Goal: Information Seeking & Learning: Learn about a topic

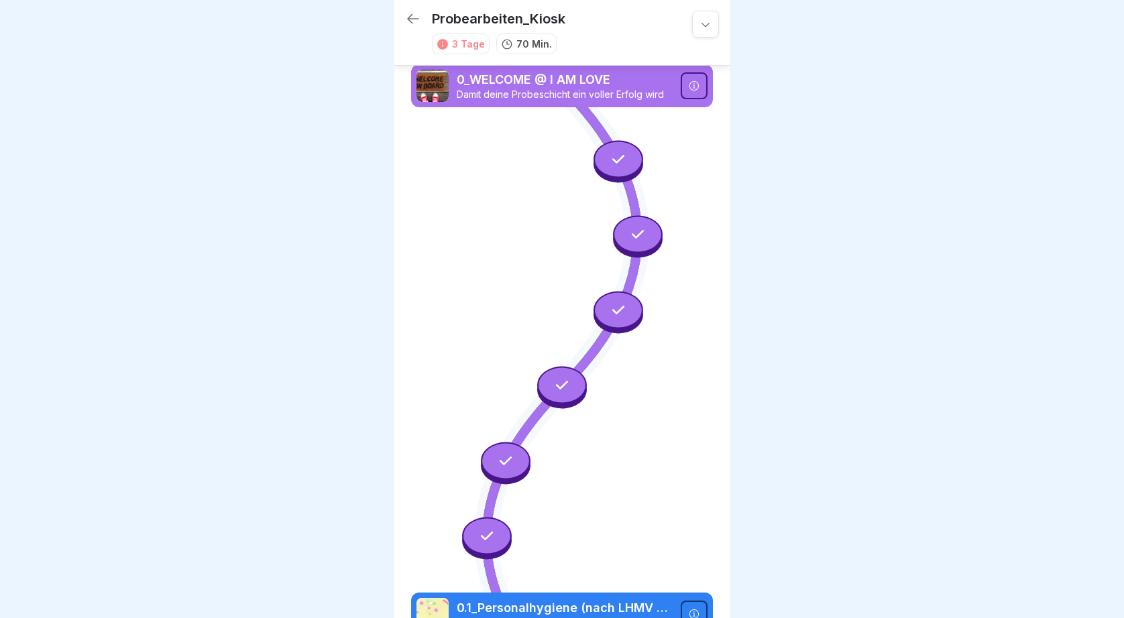
scroll to position [833, 0]
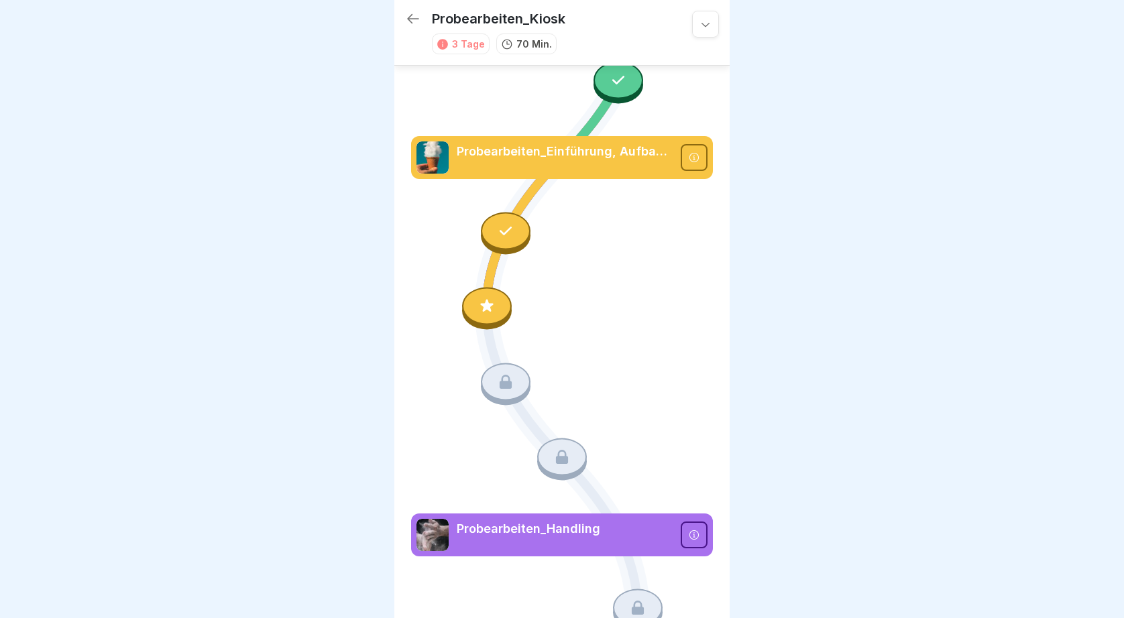
click at [704, 30] on icon at bounding box center [705, 23] width 13 height 13
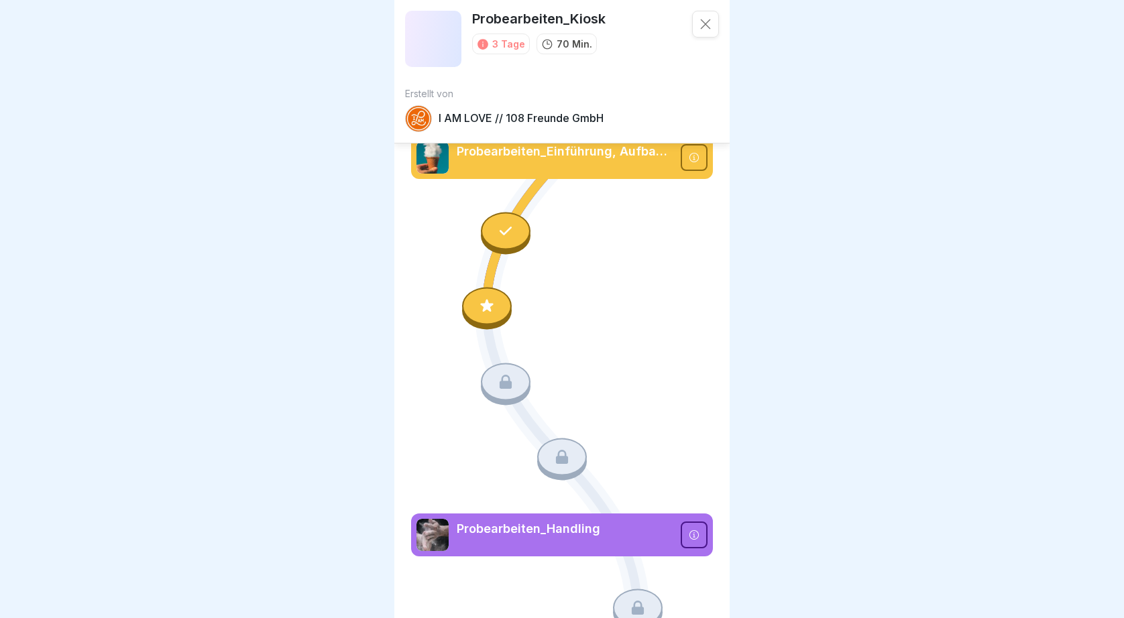
click at [707, 21] on icon at bounding box center [705, 23] width 13 height 13
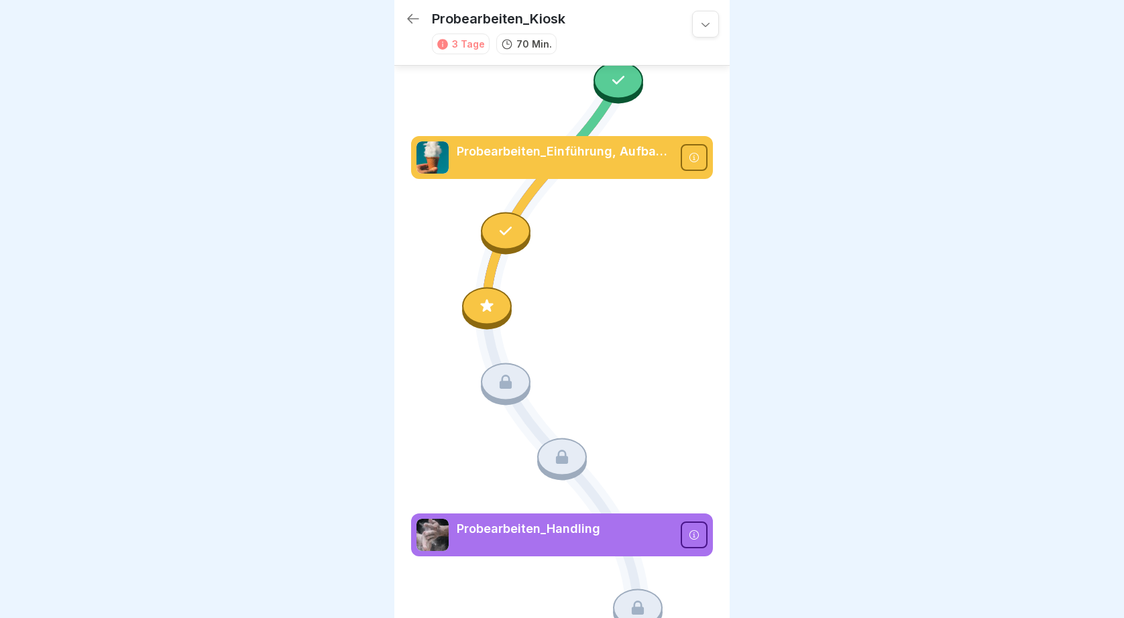
click at [414, 15] on icon at bounding box center [413, 19] width 16 height 16
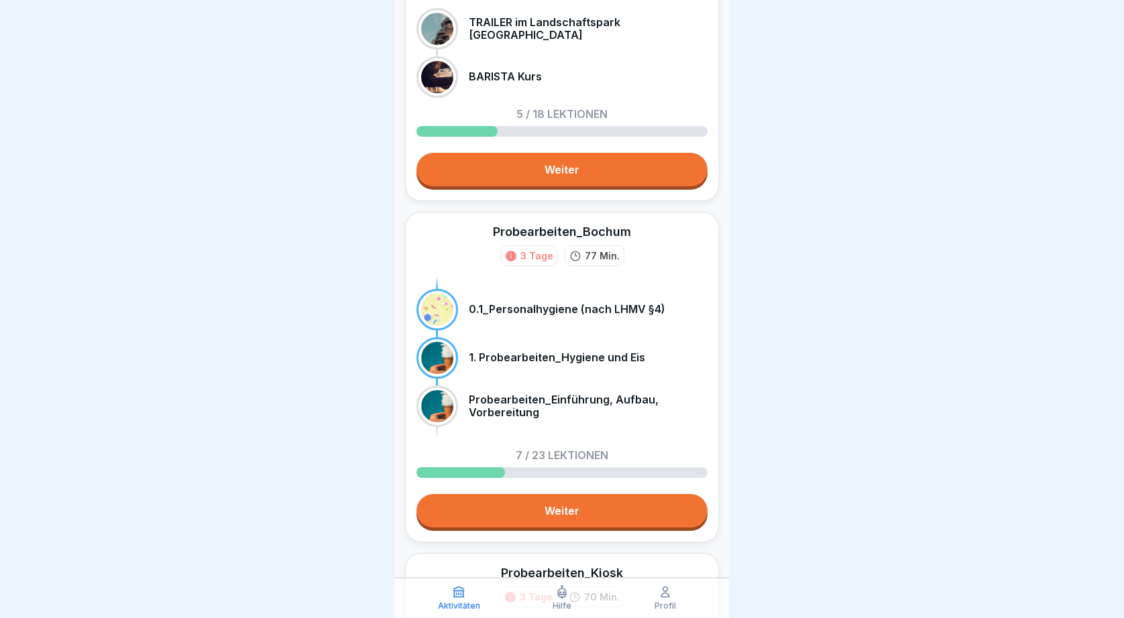
scroll to position [131, 0]
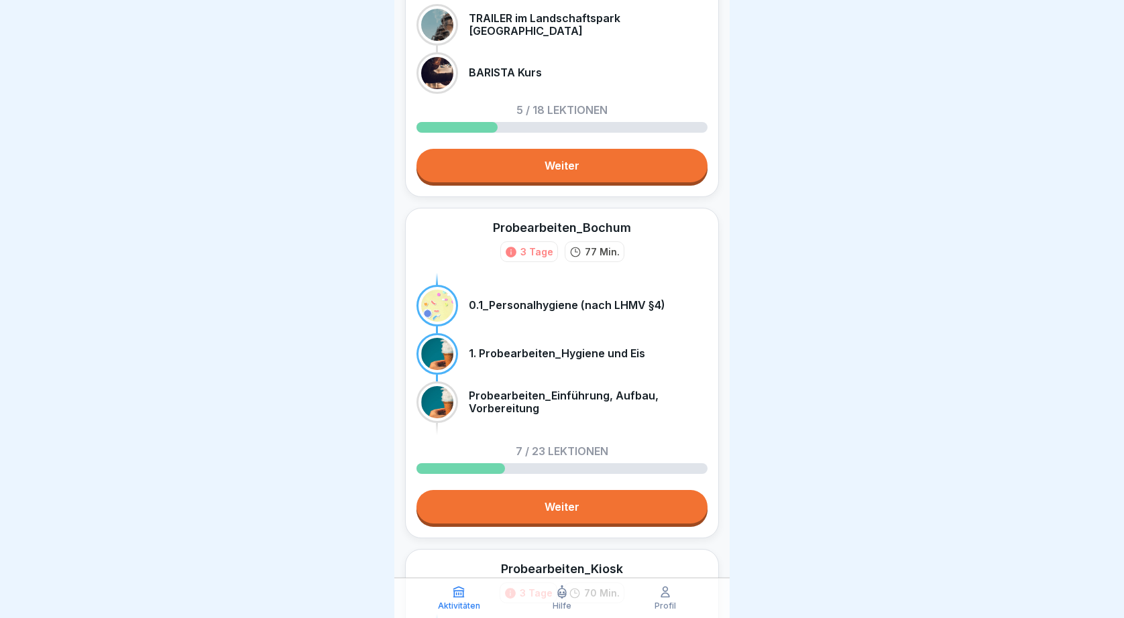
click at [548, 490] on link "Weiter" at bounding box center [561, 507] width 291 height 34
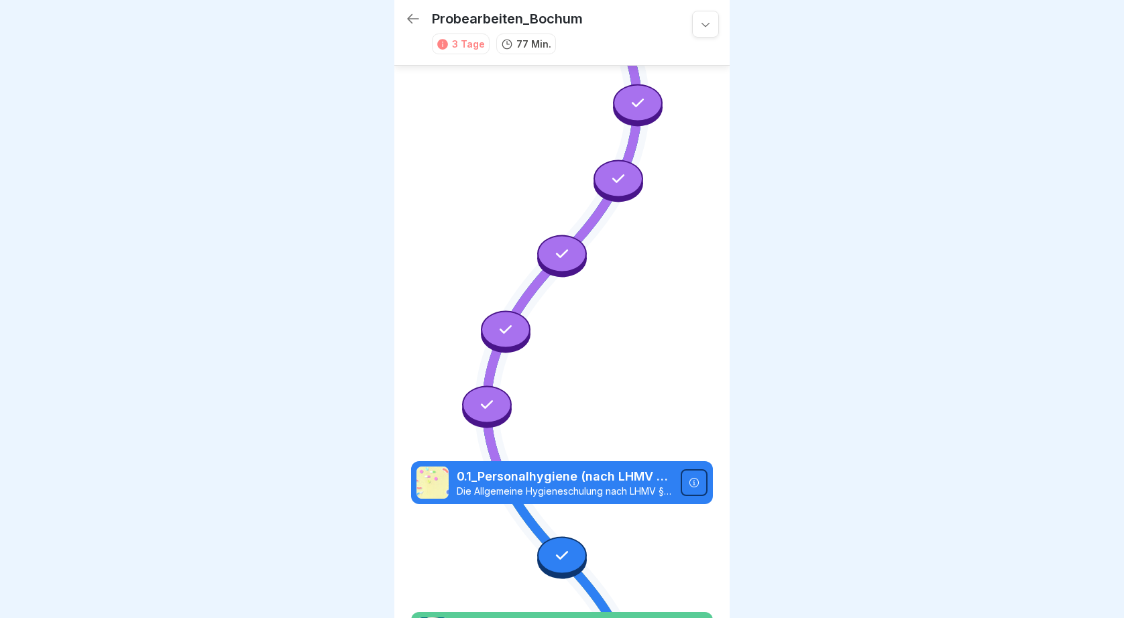
scroll to position [833, 0]
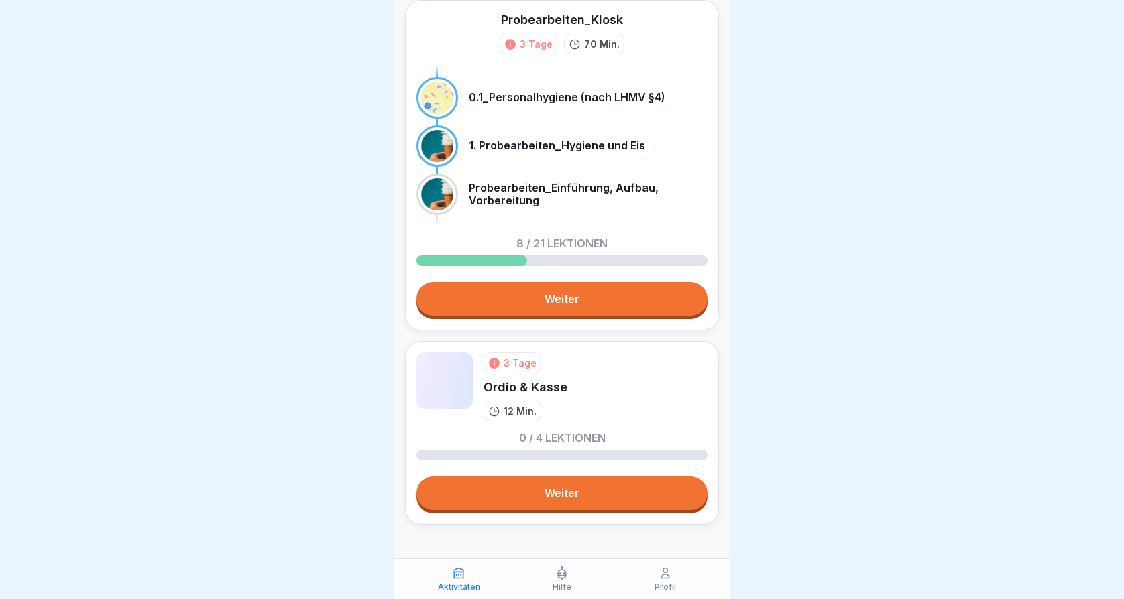
scroll to position [659, 0]
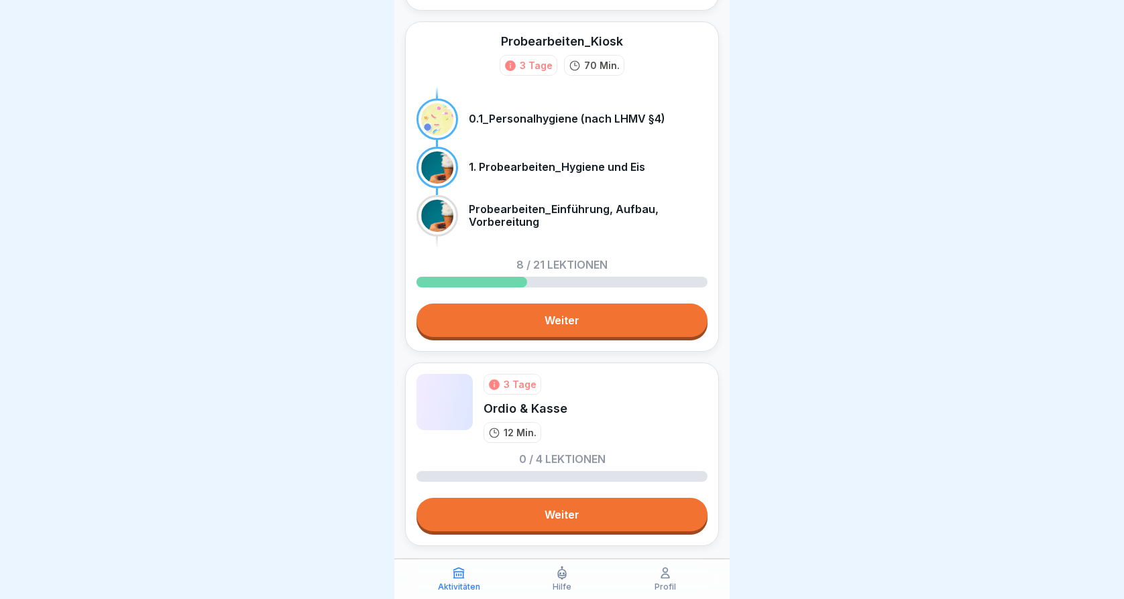
click at [668, 579] on icon at bounding box center [664, 573] width 13 height 13
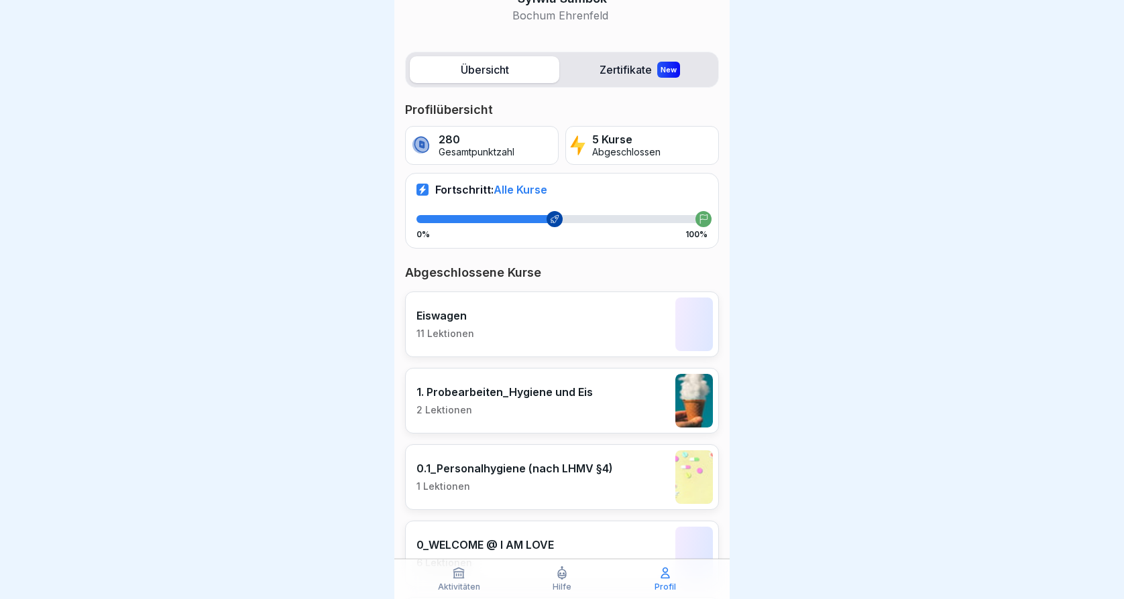
scroll to position [131, 0]
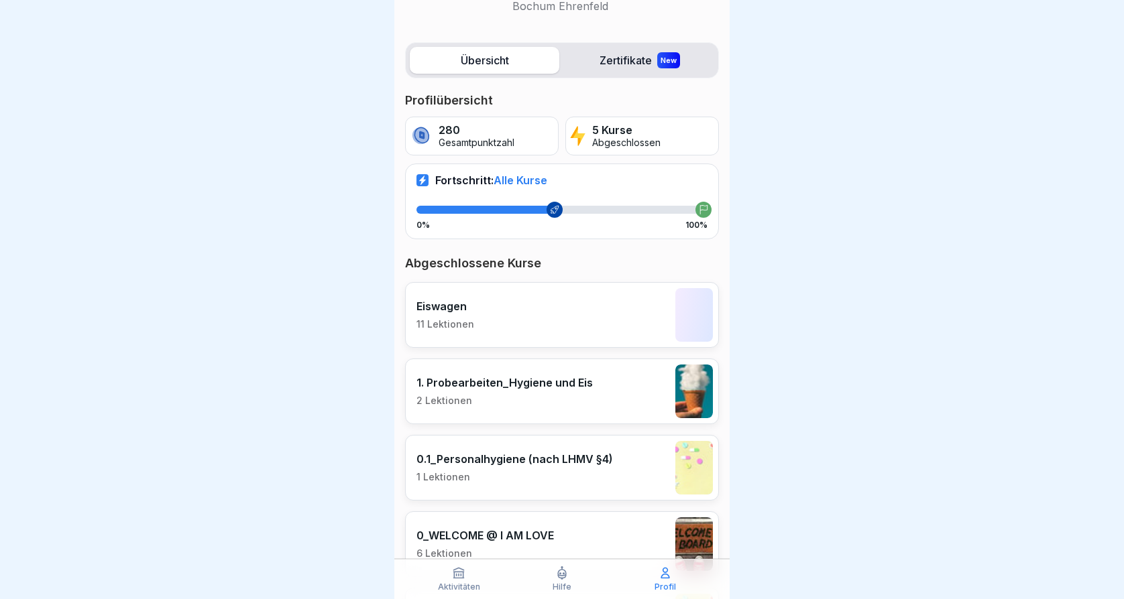
click at [475, 316] on div "Eiswagen 11 Lektionen" at bounding box center [562, 315] width 314 height 66
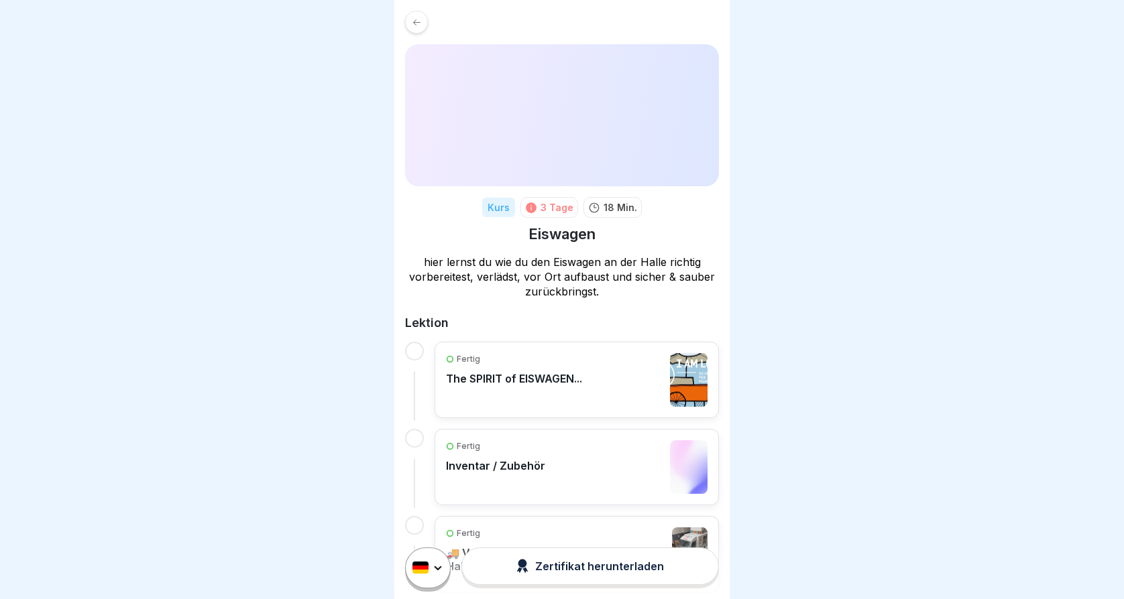
click at [515, 472] on div "Fertig Inventar / Zubehör" at bounding box center [495, 467] width 99 height 54
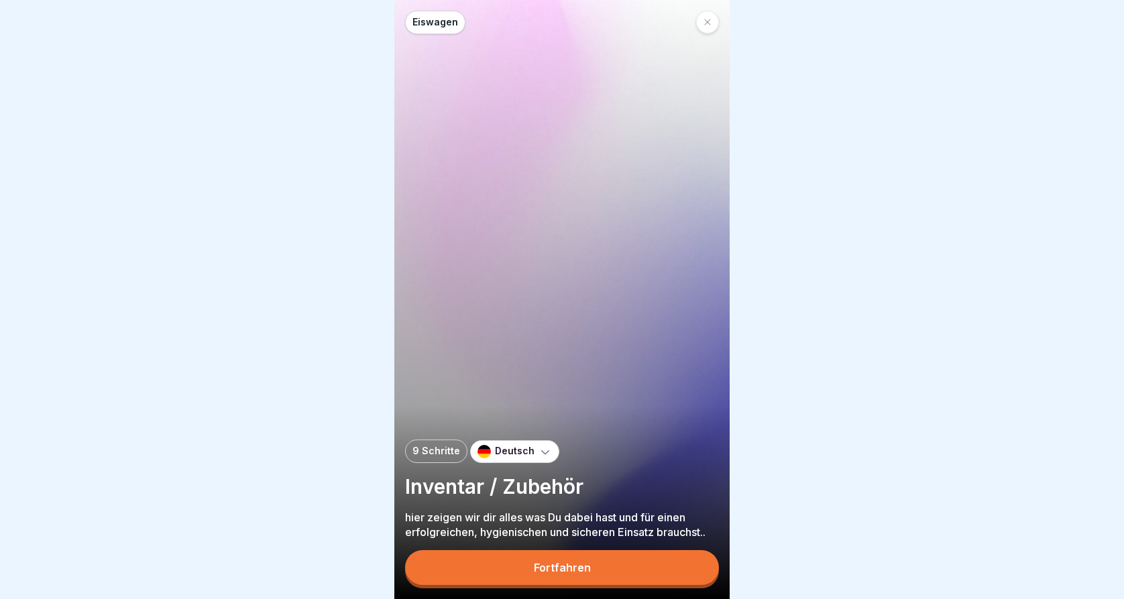
click at [571, 574] on div "Fortfahren" at bounding box center [562, 568] width 57 height 12
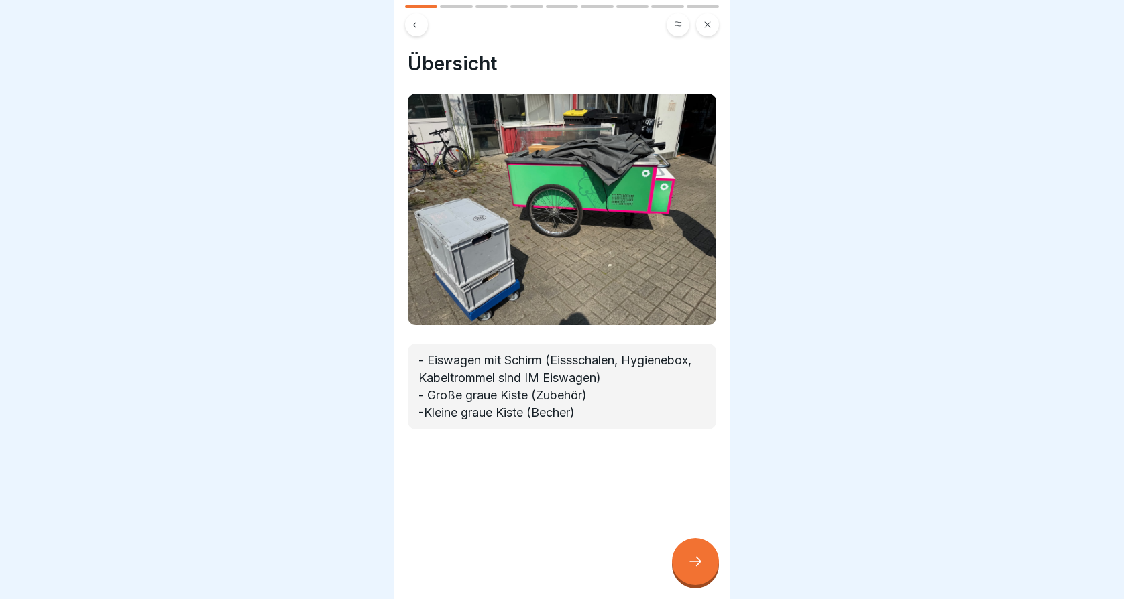
click at [414, 26] on icon at bounding box center [417, 25] width 10 height 10
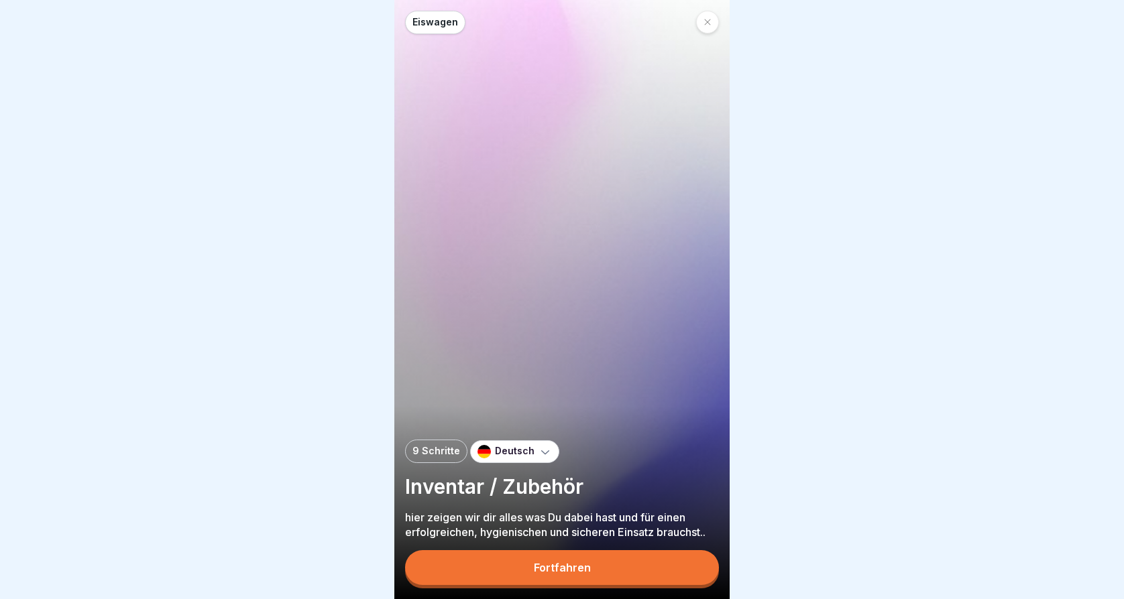
click at [432, 21] on p "Eiswagen" at bounding box center [435, 22] width 46 height 11
click at [711, 21] on div at bounding box center [707, 22] width 23 height 23
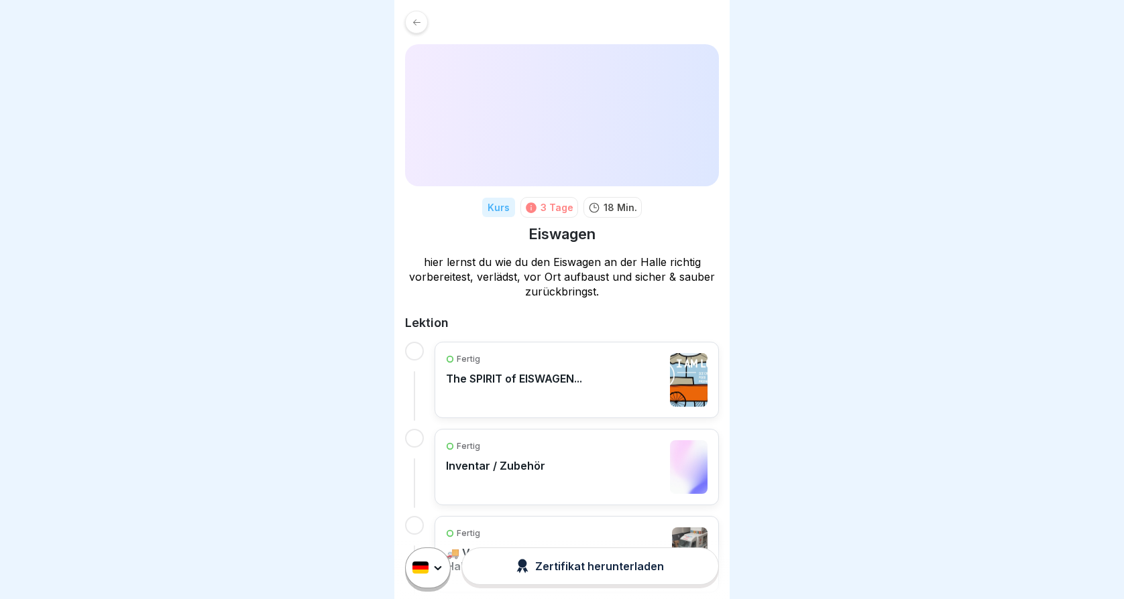
click at [508, 381] on p "The SPIRIT of EISWAGEN..." at bounding box center [514, 378] width 136 height 13
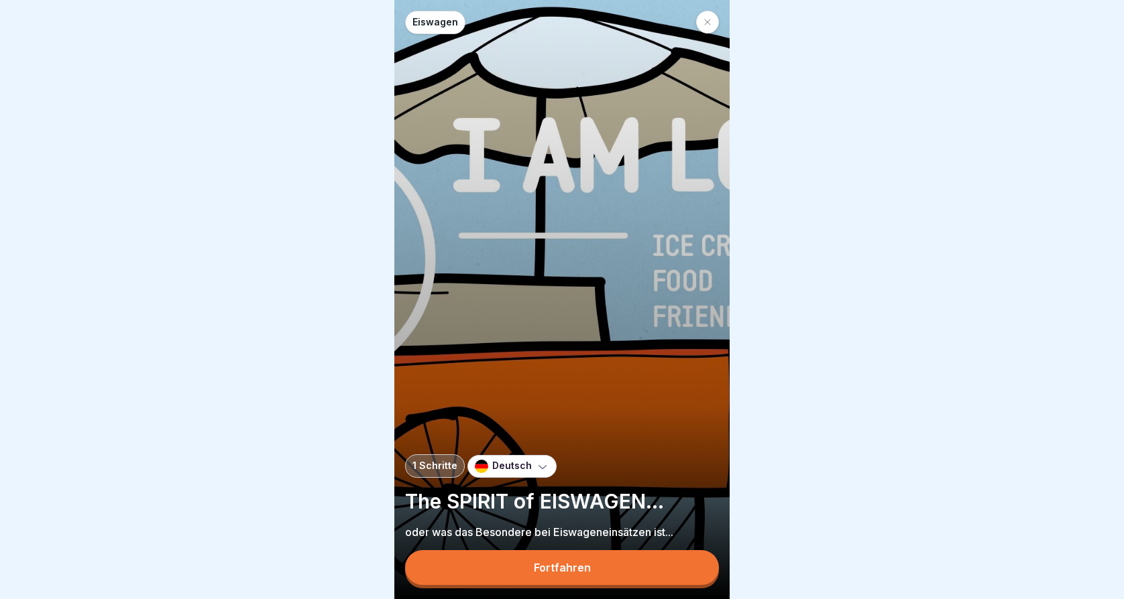
click at [548, 568] on div "Fortfahren" at bounding box center [562, 568] width 57 height 12
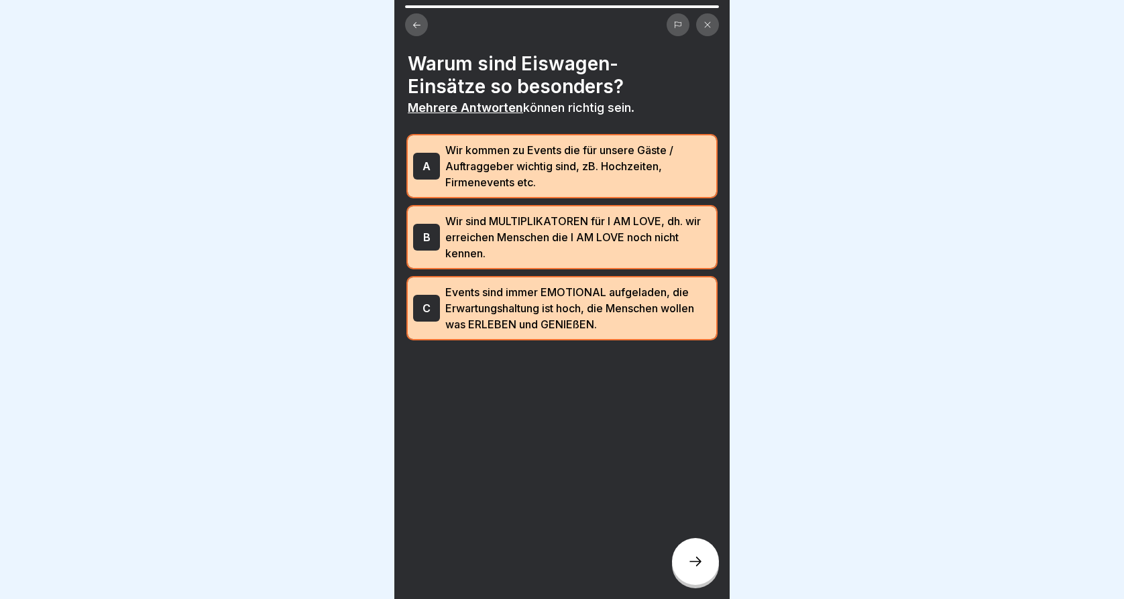
click at [531, 164] on p "Wir kommen zu Events die für unsere Gäste / Auftraggeber wichtig sind, zB. Hoch…" at bounding box center [578, 166] width 266 height 48
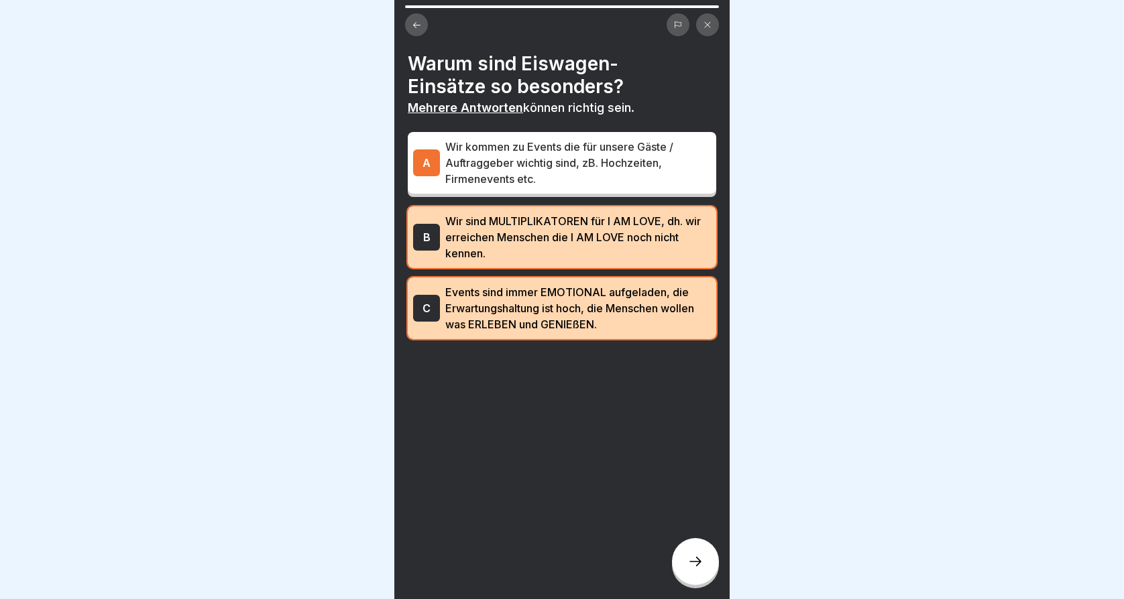
click at [536, 239] on p "Wir sind MULTIPLIKATOREN für I AM LOVE, dh. wir erreichen Menschen die I AM LOV…" at bounding box center [578, 237] width 266 height 48
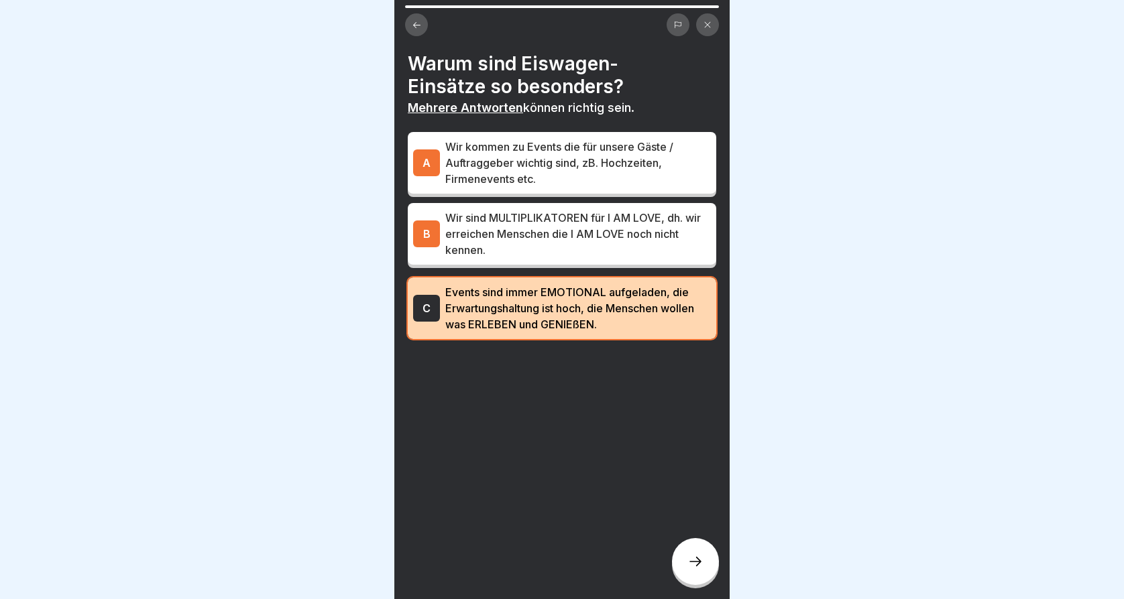
click at [538, 304] on p "Events sind immer EMOTIONAL aufgeladen, die Erwartungshaltung ist hoch, die Men…" at bounding box center [578, 308] width 266 height 48
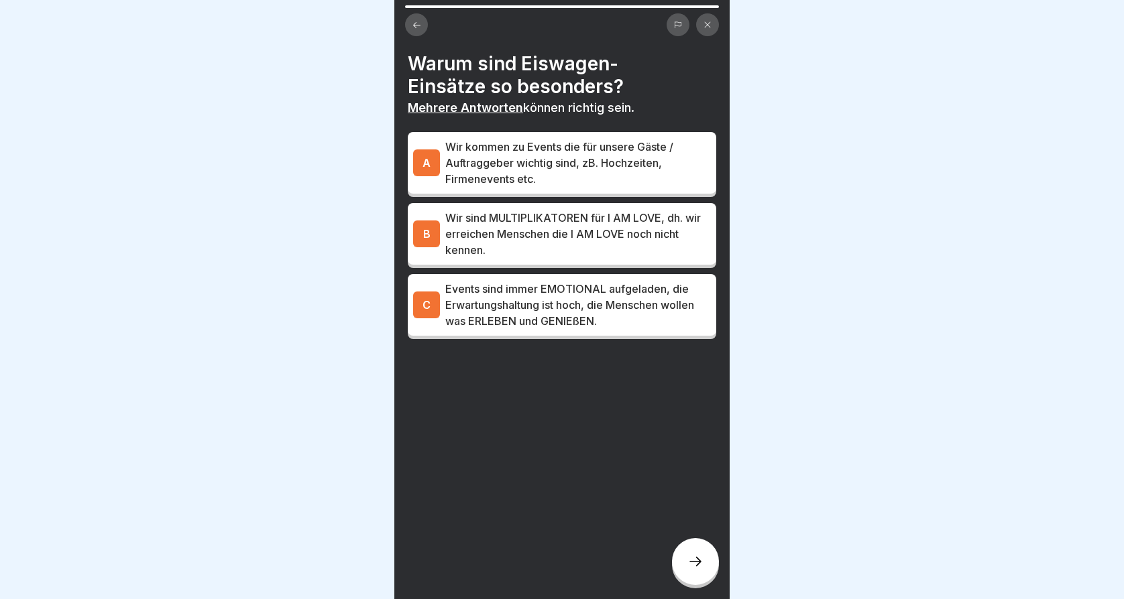
click at [689, 561] on icon at bounding box center [695, 562] width 16 height 16
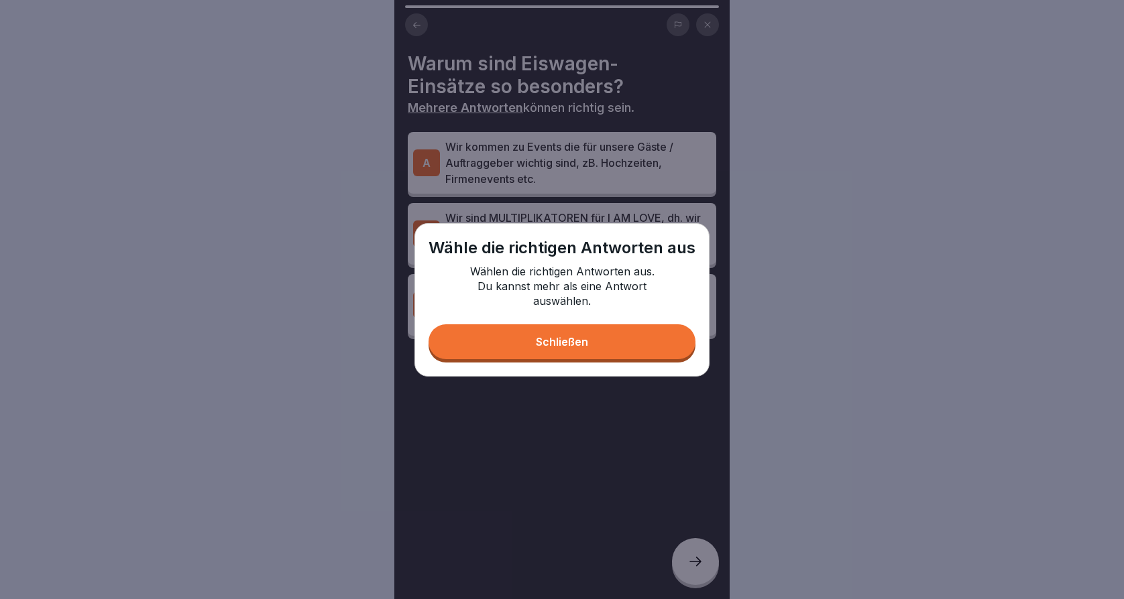
click at [568, 347] on div "Schließen" at bounding box center [562, 342] width 52 height 12
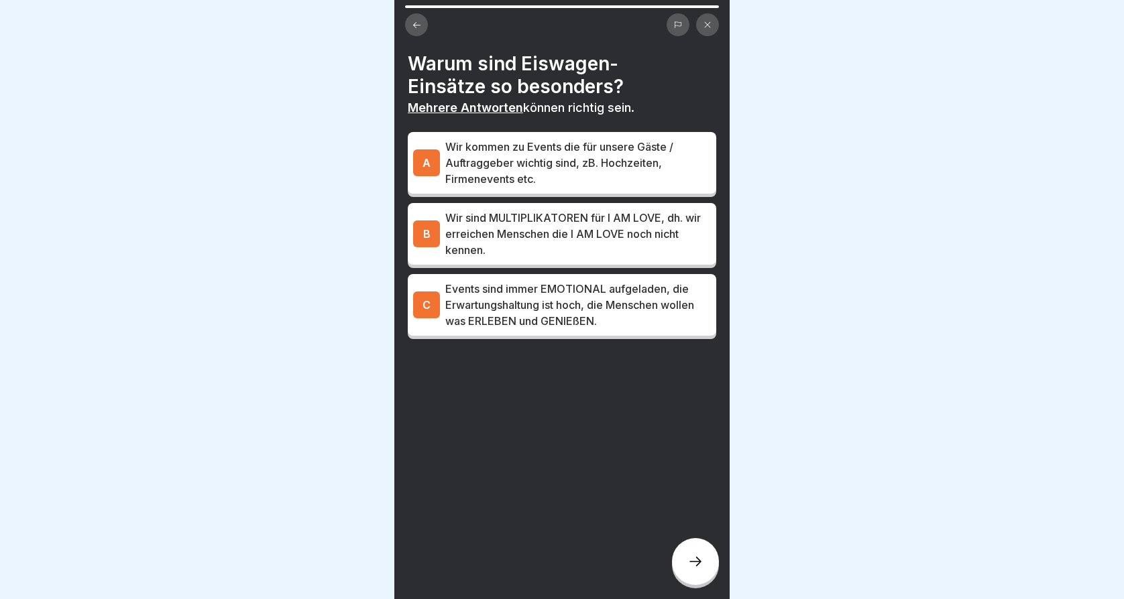
click at [513, 321] on p "Events sind immer EMOTIONAL aufgeladen, die Erwartungshaltung ist hoch, die Men…" at bounding box center [578, 305] width 266 height 48
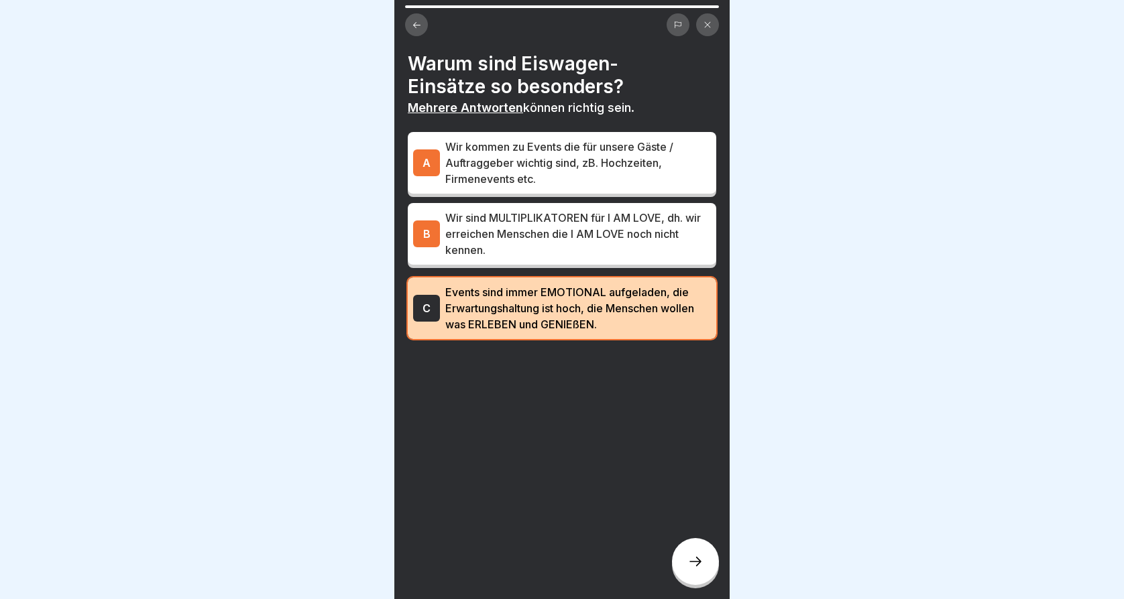
click at [504, 242] on p "Wir sind MULTIPLIKATOREN für I AM LOVE, dh. wir erreichen Menschen die I AM LOV…" at bounding box center [578, 234] width 266 height 48
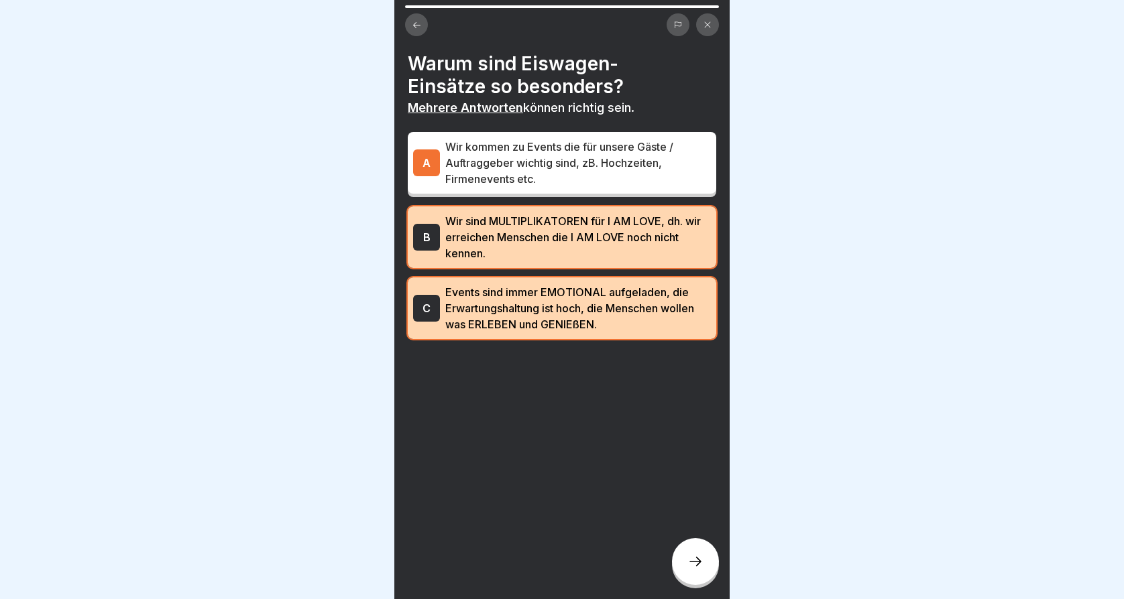
click at [504, 156] on p "Wir kommen zu Events die für unsere Gäste / Auftraggeber wichtig sind, zB. Hoch…" at bounding box center [578, 163] width 266 height 48
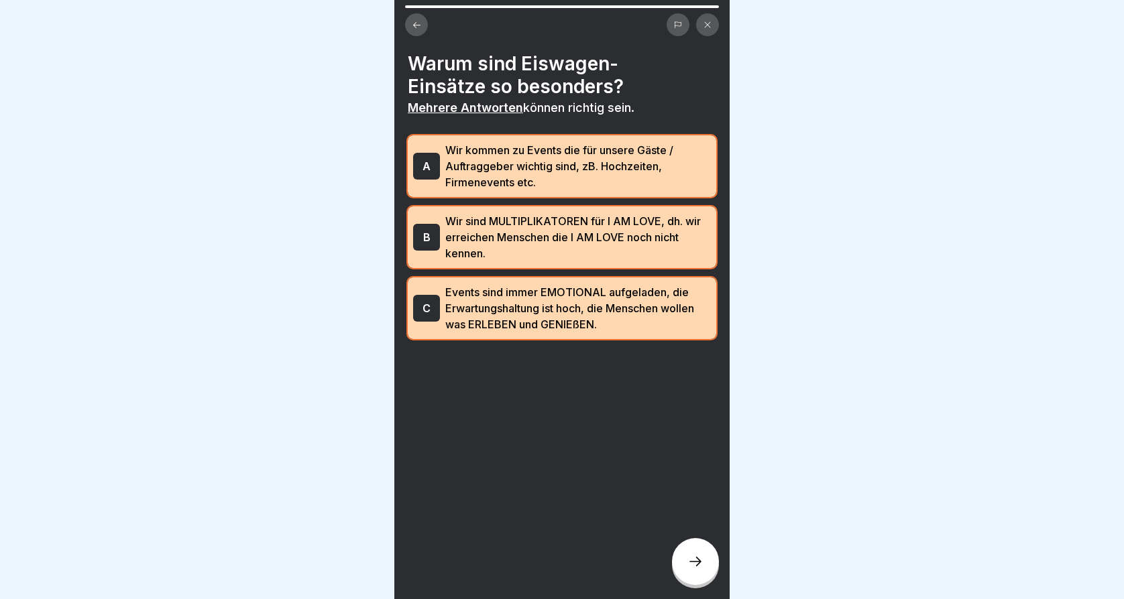
click at [697, 569] on icon at bounding box center [695, 562] width 16 height 16
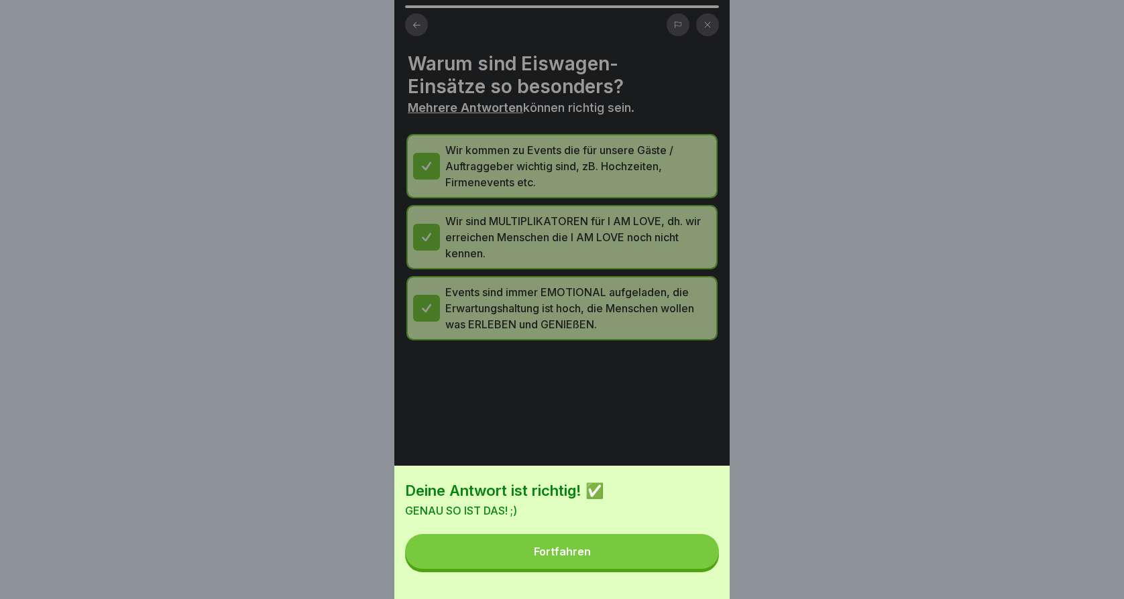
click at [621, 561] on button "Fortfahren" at bounding box center [562, 551] width 314 height 35
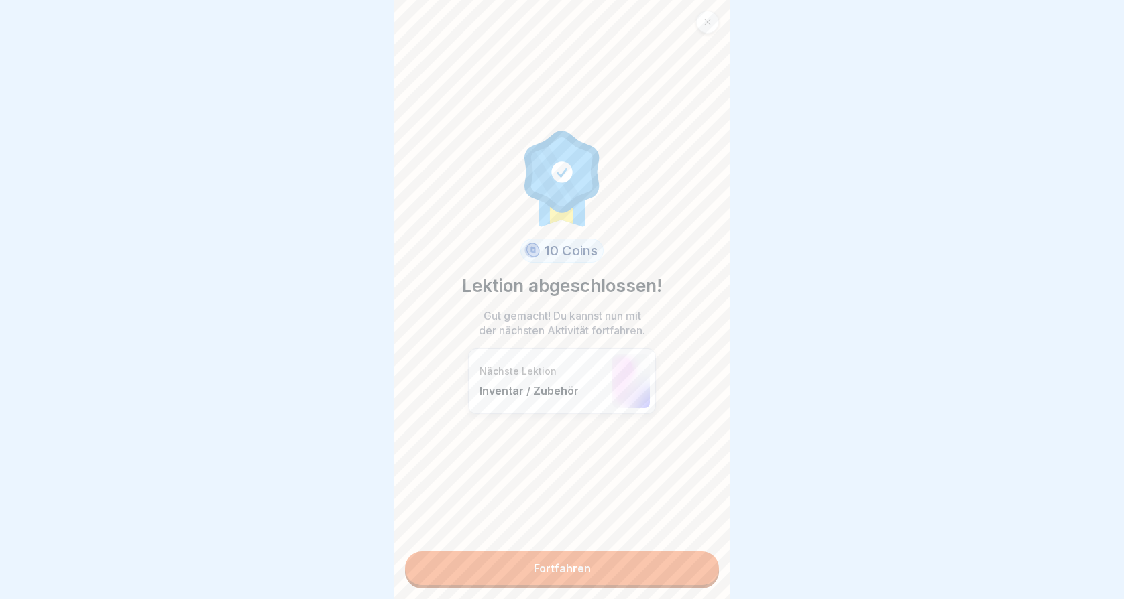
click at [562, 566] on link "Fortfahren" at bounding box center [562, 569] width 314 height 34
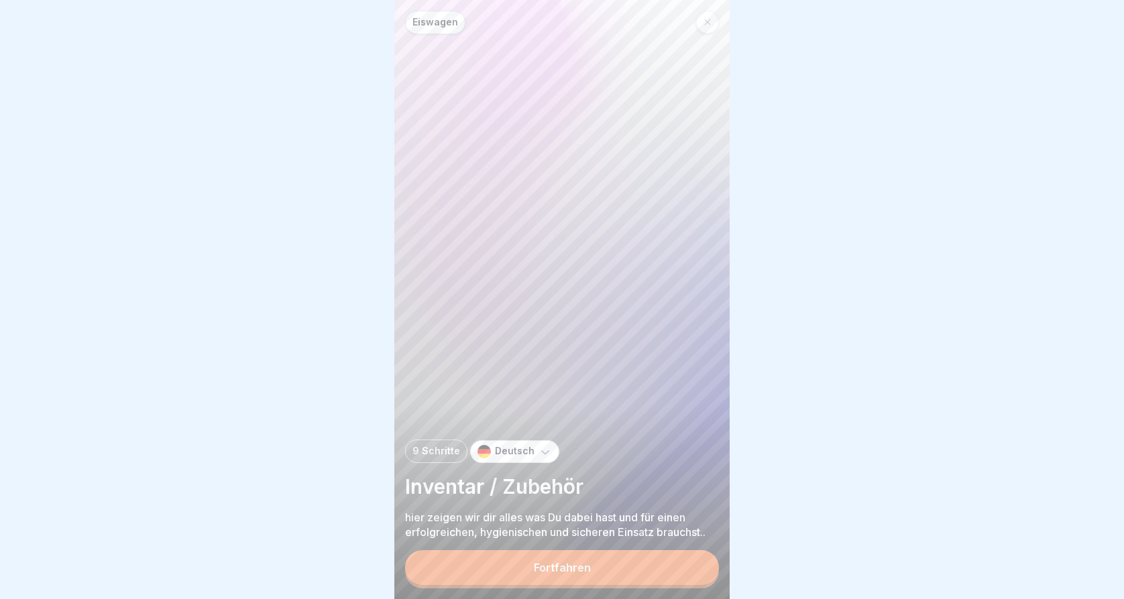
click at [540, 572] on div "Fortfahren" at bounding box center [562, 568] width 57 height 12
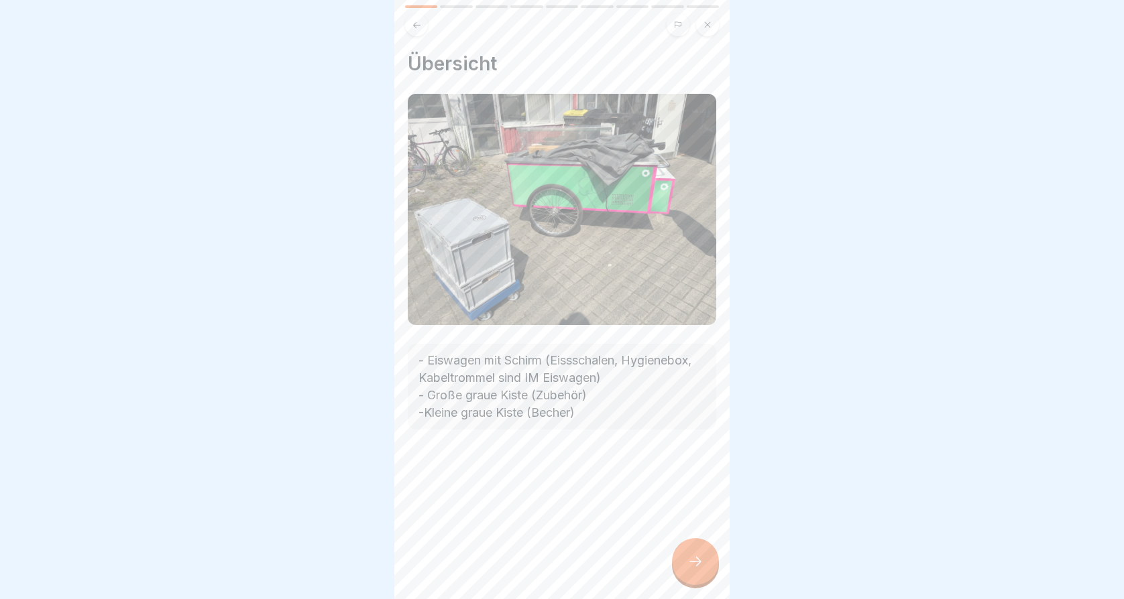
click at [416, 28] on icon at bounding box center [417, 25] width 10 height 10
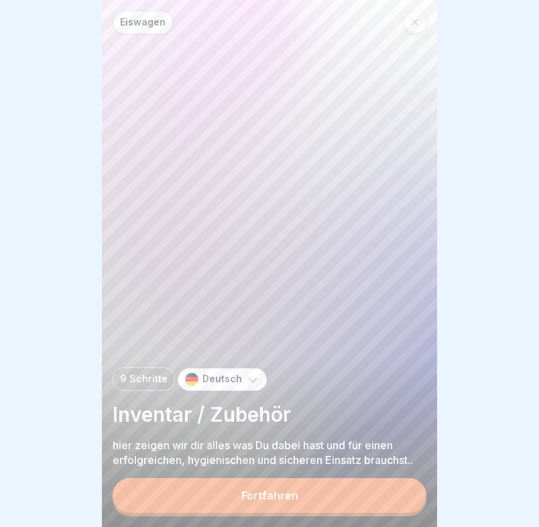
click at [285, 497] on div "Fortfahren" at bounding box center [269, 495] width 57 height 12
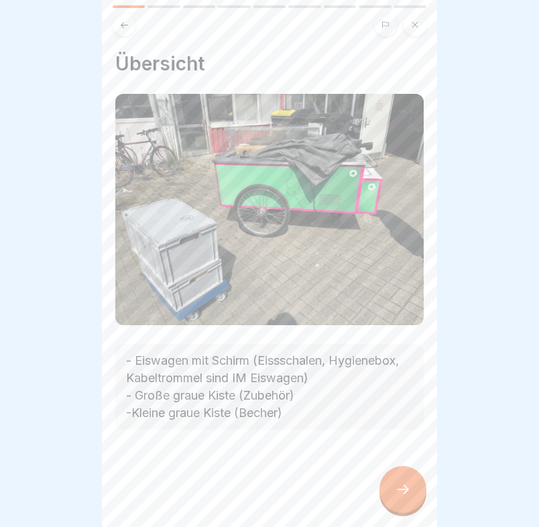
click at [416, 500] on div at bounding box center [402, 489] width 47 height 47
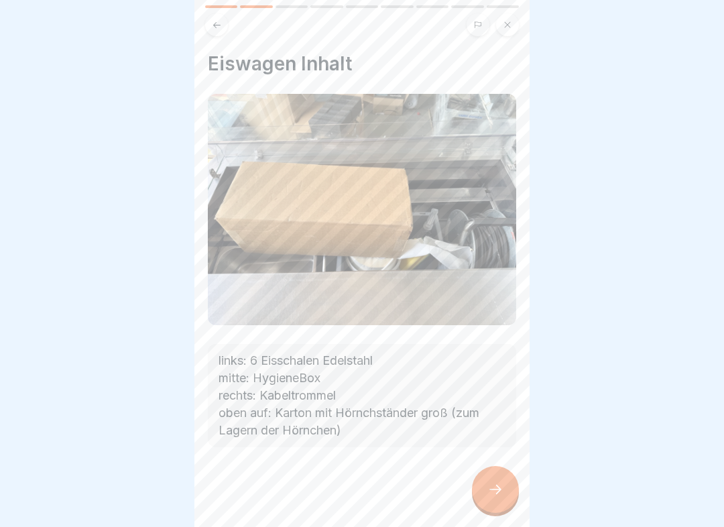
click at [487, 492] on icon at bounding box center [495, 489] width 16 height 16
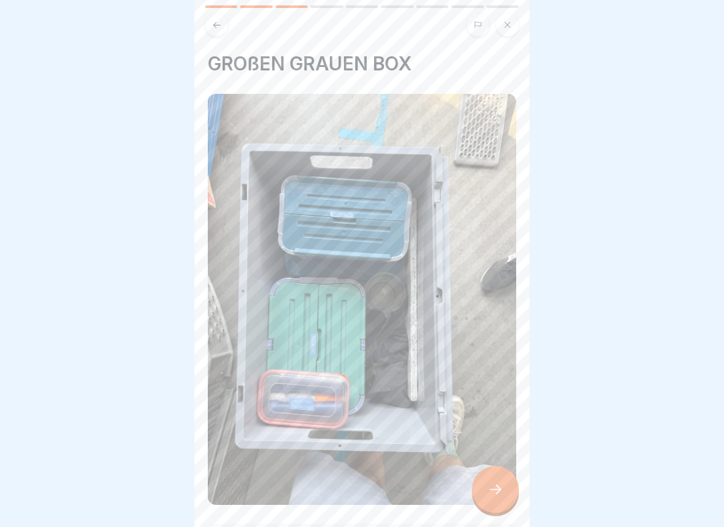
click at [496, 487] on icon at bounding box center [495, 489] width 16 height 16
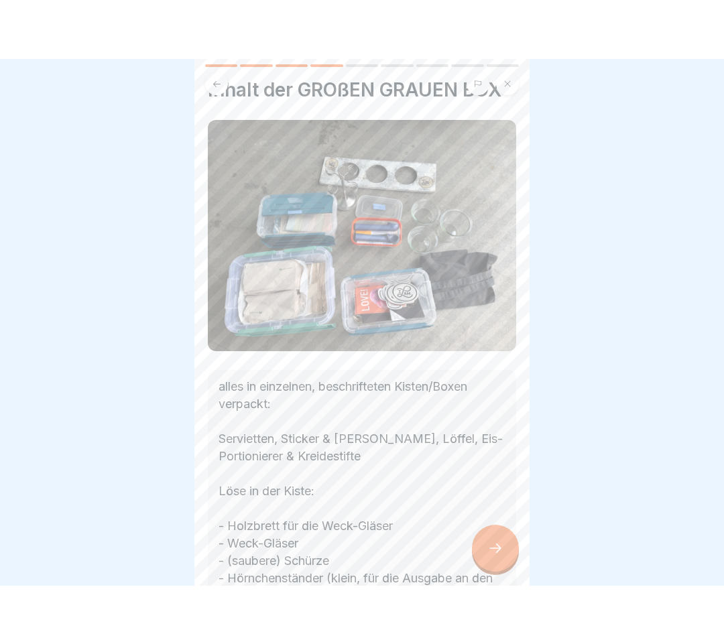
scroll to position [31, 0]
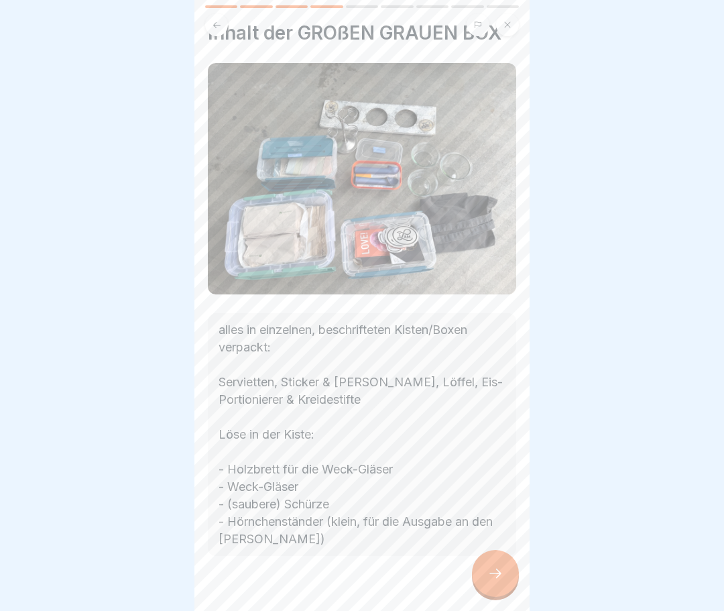
click at [493, 579] on icon at bounding box center [495, 573] width 16 height 16
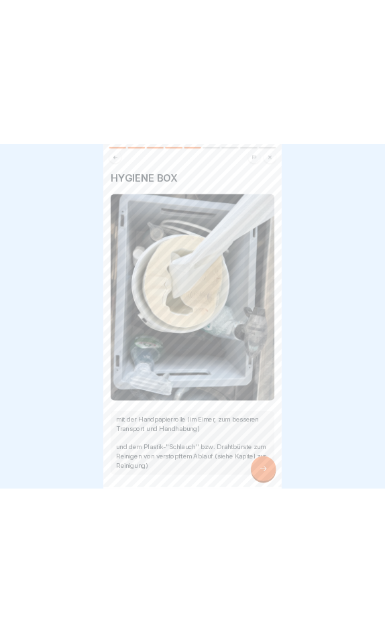
scroll to position [17, 0]
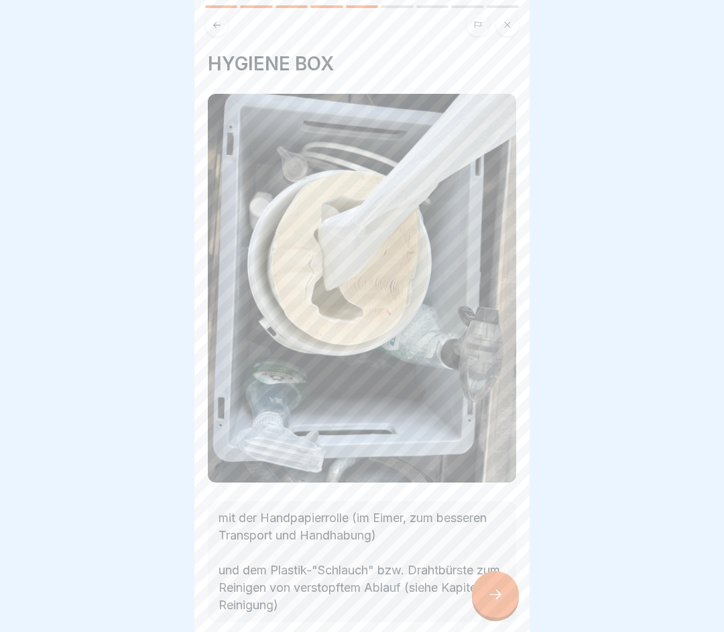
click at [495, 597] on icon at bounding box center [495, 595] width 16 height 16
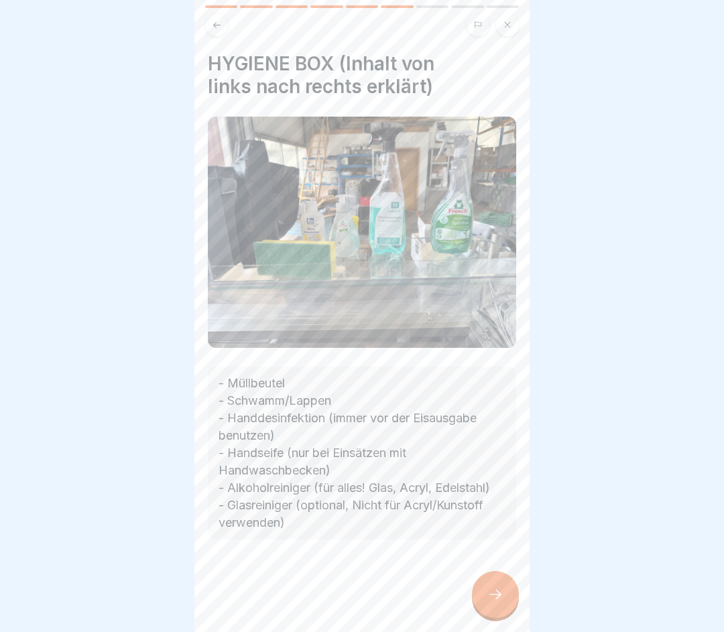
click at [82, 207] on div at bounding box center [362, 316] width 724 height 632
click at [495, 593] on icon at bounding box center [495, 595] width 16 height 16
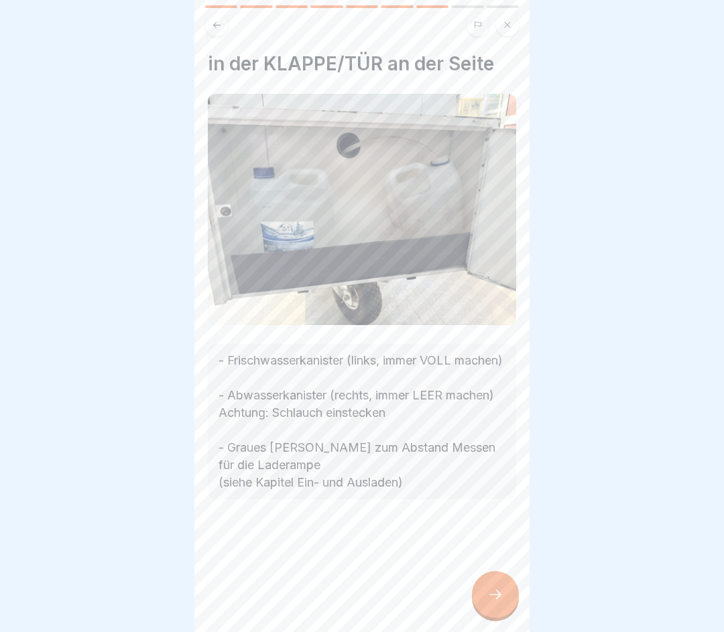
click at [493, 599] on div at bounding box center [495, 594] width 47 height 47
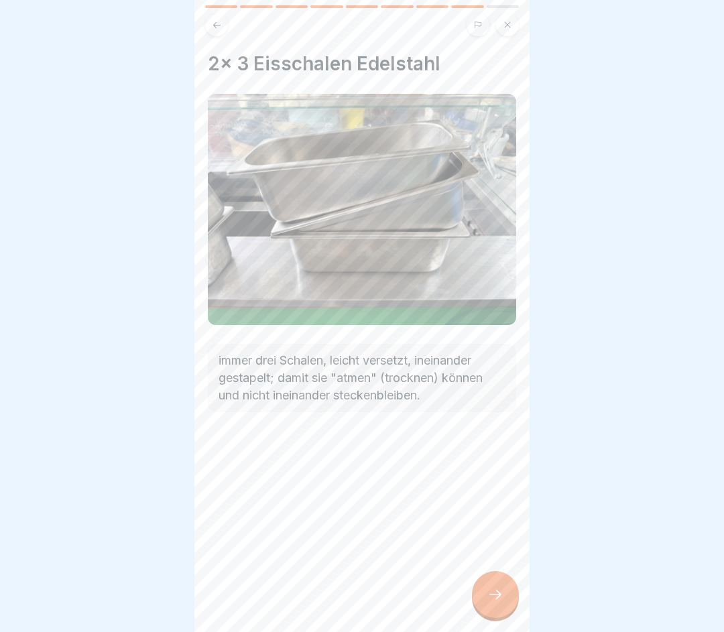
click at [494, 599] on div at bounding box center [495, 594] width 47 height 47
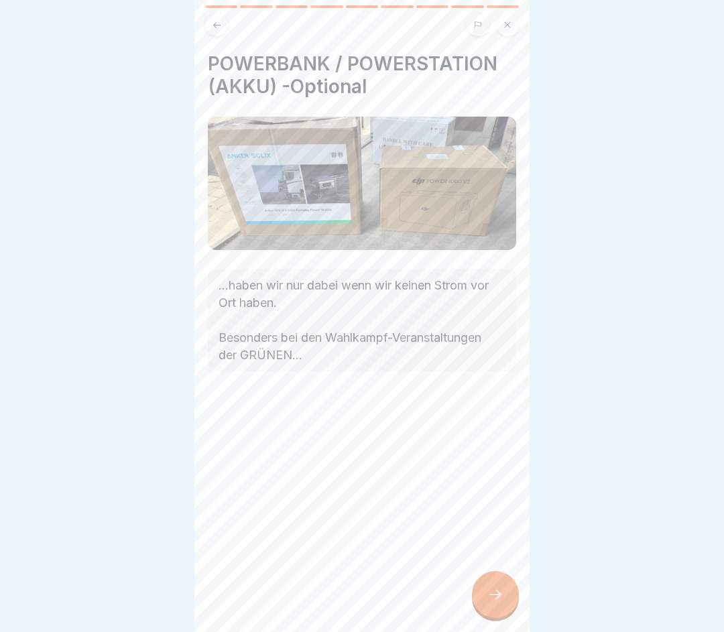
click at [491, 586] on div at bounding box center [495, 594] width 47 height 47
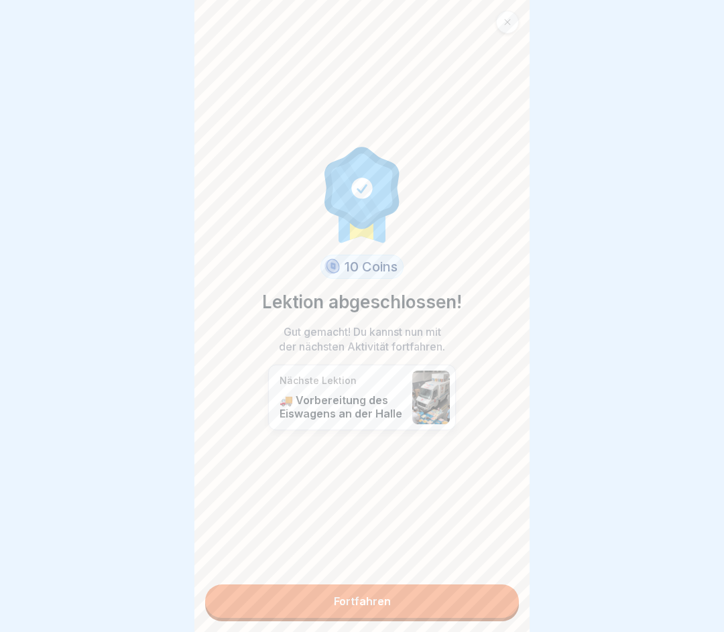
click at [376, 599] on link "Fortfahren" at bounding box center [362, 602] width 314 height 34
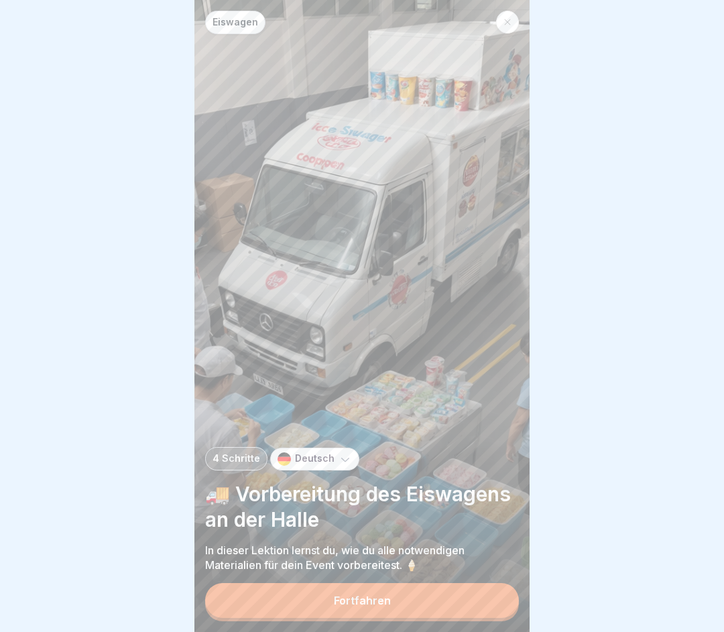
click at [363, 599] on div "Fortfahren" at bounding box center [362, 601] width 57 height 12
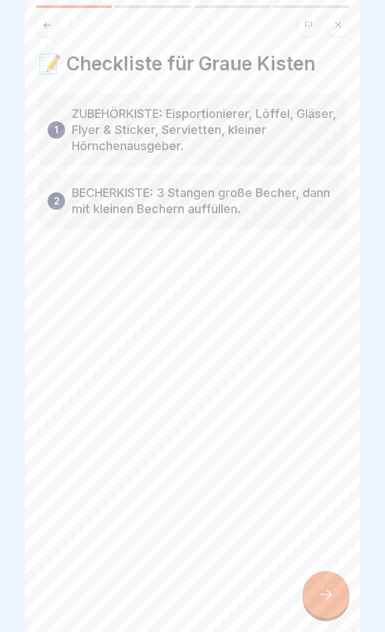
click at [145, 211] on p "BECHERKISTE: 3 Stangen große Becher, dann mit kleinen Bechern auffüllen." at bounding box center [205, 201] width 266 height 32
click at [332, 599] on div at bounding box center [325, 594] width 47 height 47
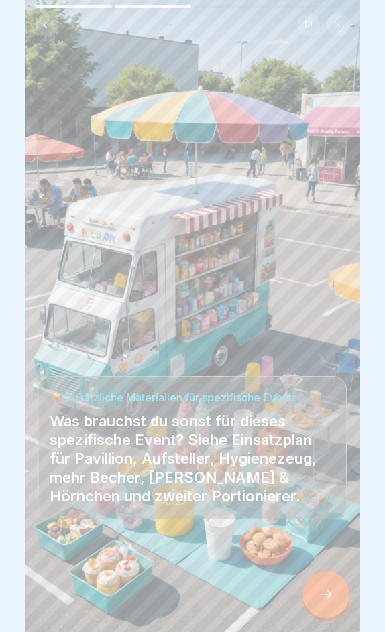
click at [325, 599] on icon at bounding box center [326, 595] width 16 height 16
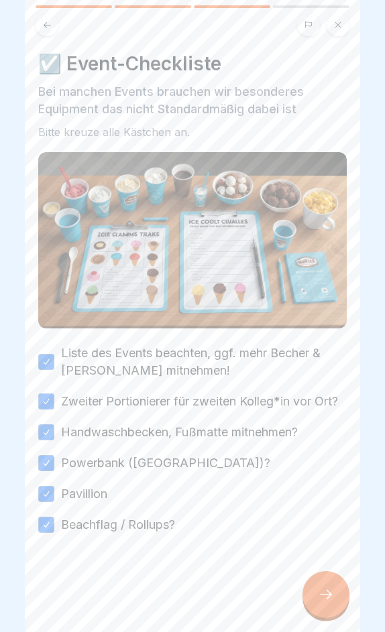
click at [327, 592] on icon at bounding box center [326, 595] width 16 height 16
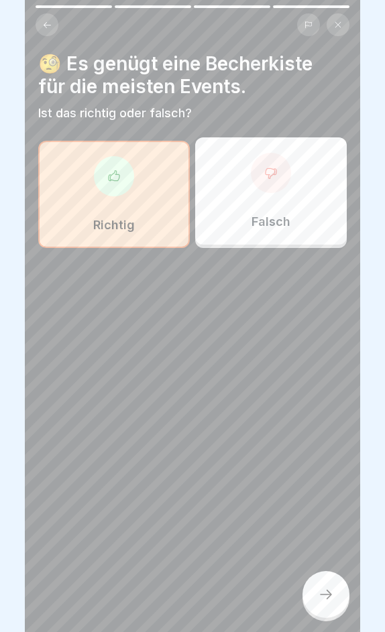
click at [313, 207] on div "Falsch" at bounding box center [271, 190] width 152 height 107
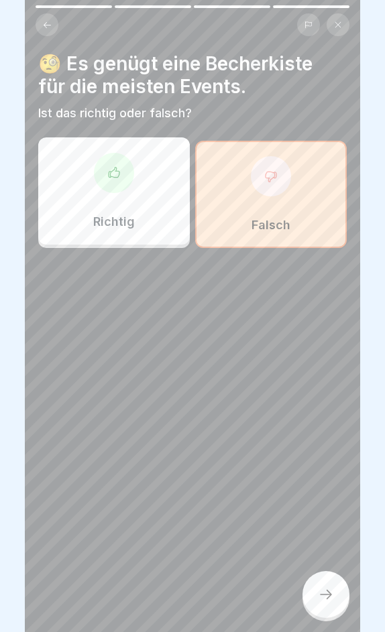
click at [107, 174] on icon at bounding box center [113, 172] width 13 height 13
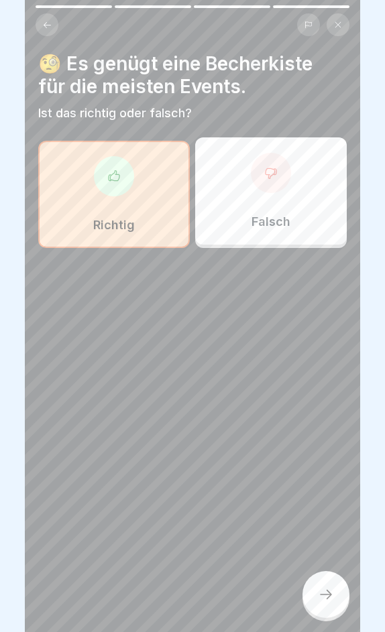
click at [336, 595] on div at bounding box center [325, 594] width 47 height 47
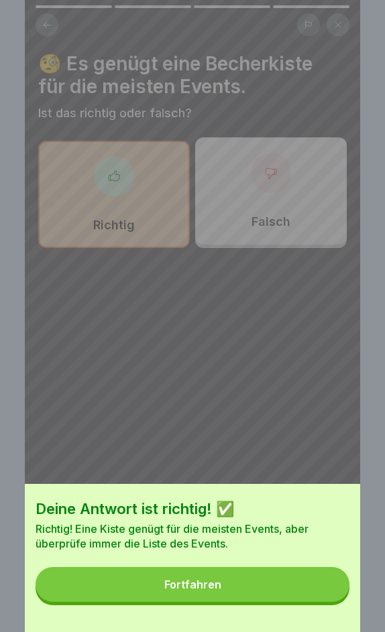
click at [188, 590] on div "Fortfahren" at bounding box center [192, 585] width 57 height 12
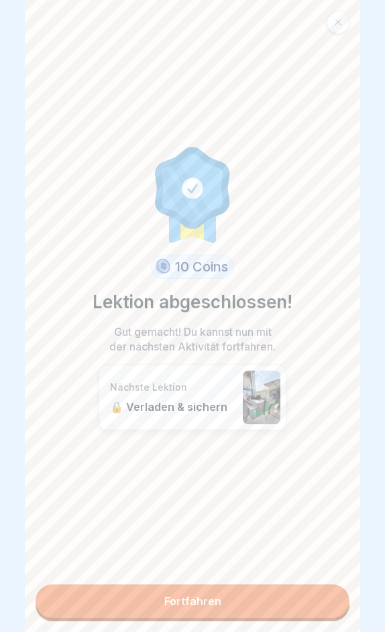
click at [213, 599] on link "Fortfahren" at bounding box center [193, 602] width 314 height 34
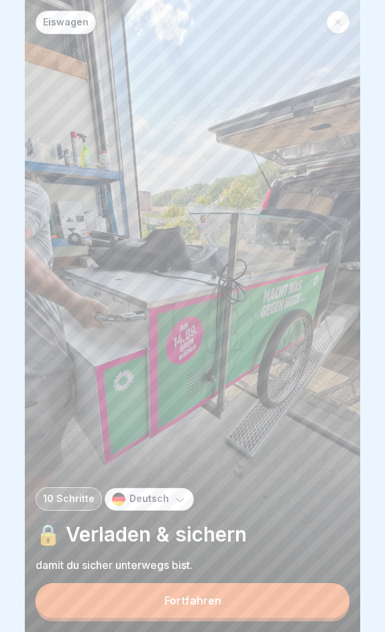
click at [214, 599] on div "Fortfahren" at bounding box center [192, 601] width 57 height 12
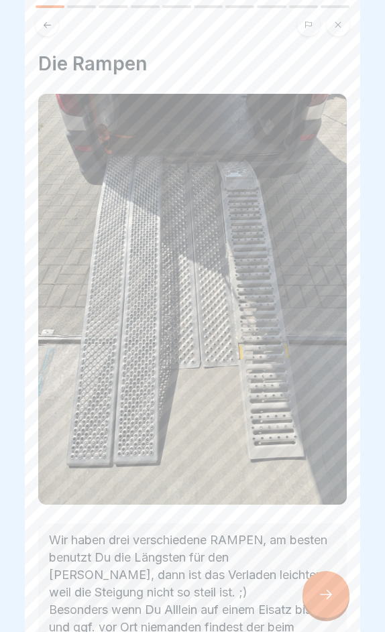
click at [339, 599] on div at bounding box center [325, 594] width 47 height 47
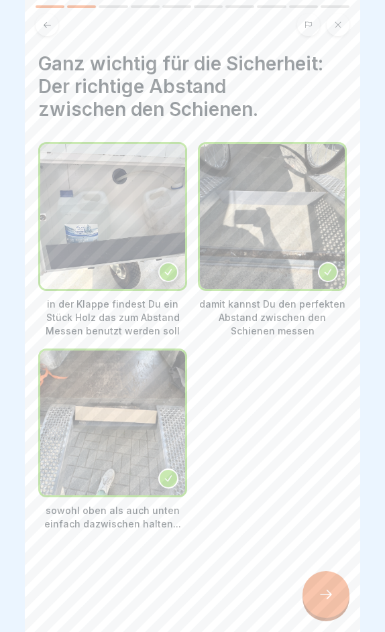
click at [321, 592] on icon at bounding box center [326, 595] width 16 height 16
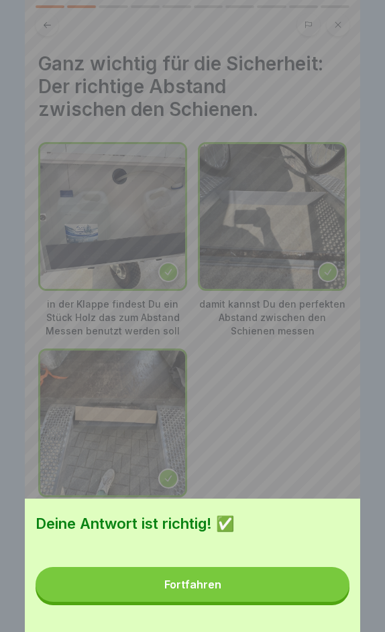
click at [214, 583] on div "Fortfahren" at bounding box center [192, 585] width 57 height 12
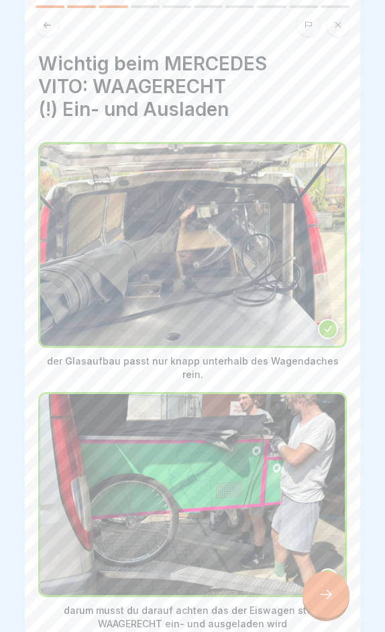
click at [327, 595] on icon at bounding box center [326, 595] width 16 height 16
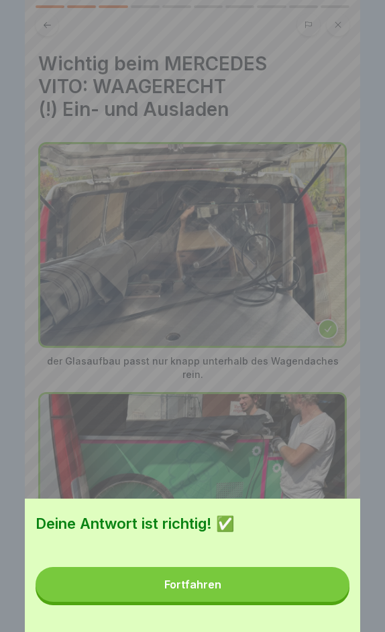
click at [237, 586] on button "Fortfahren" at bounding box center [193, 584] width 314 height 35
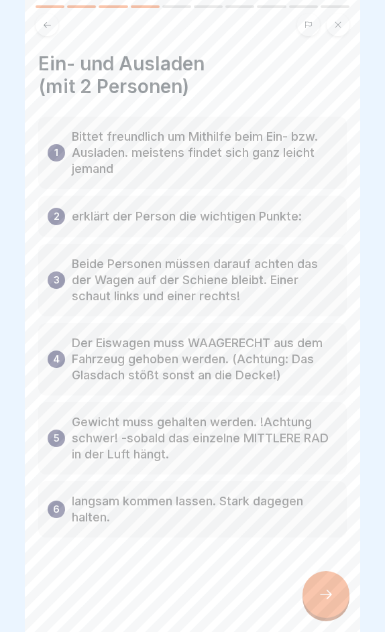
click at [332, 599] on icon at bounding box center [326, 595] width 16 height 16
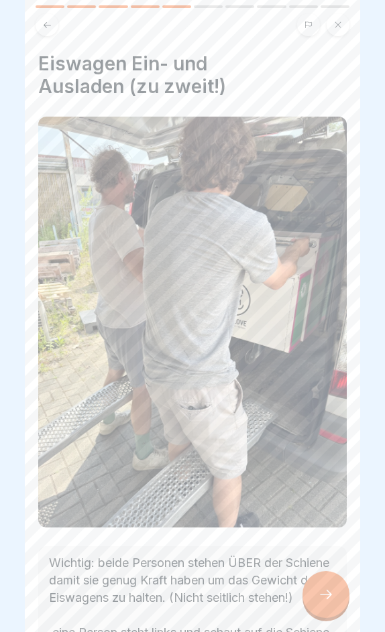
click at [332, 599] on icon at bounding box center [326, 595] width 16 height 16
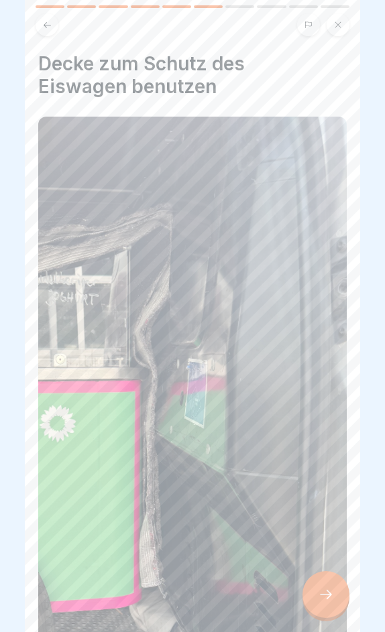
click at [325, 599] on div at bounding box center [325, 594] width 47 height 47
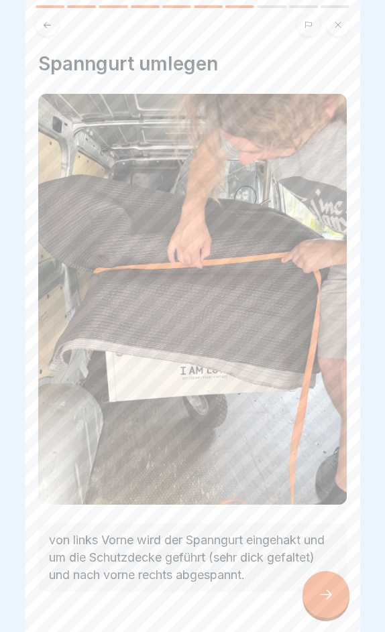
click at [46, 23] on icon at bounding box center [47, 25] width 10 height 10
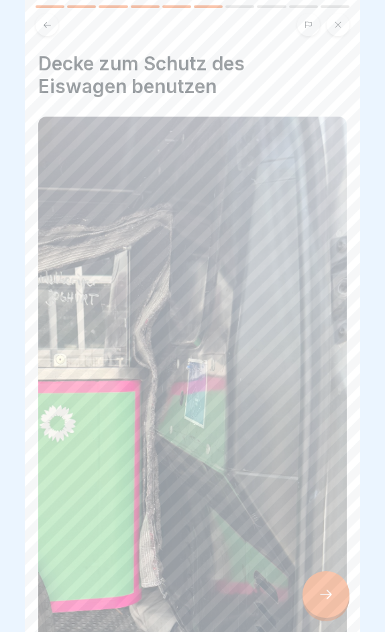
click at [331, 597] on icon at bounding box center [326, 595] width 16 height 16
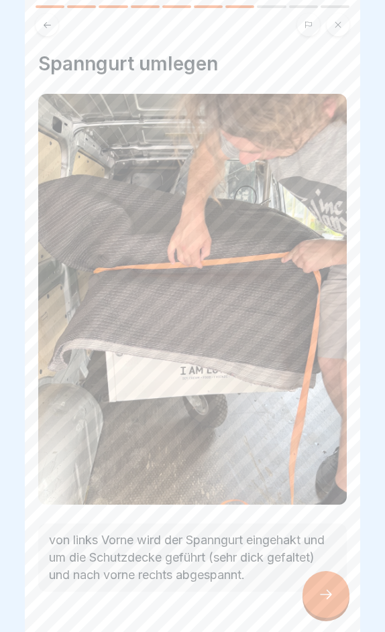
click at [331, 597] on icon at bounding box center [326, 595] width 16 height 16
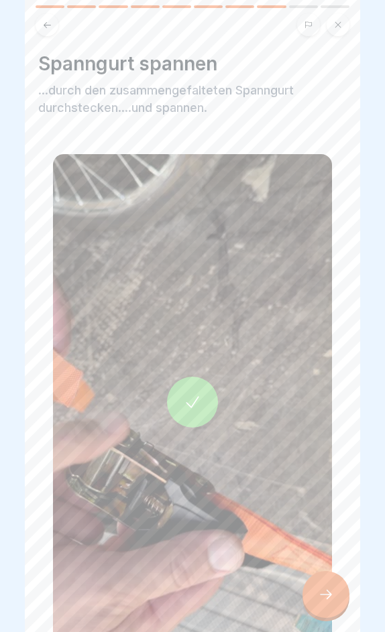
click at [48, 25] on icon at bounding box center [47, 24] width 7 height 6
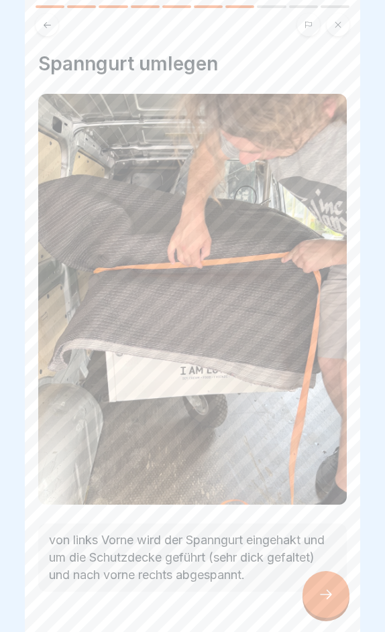
click at [48, 25] on icon at bounding box center [47, 24] width 7 height 6
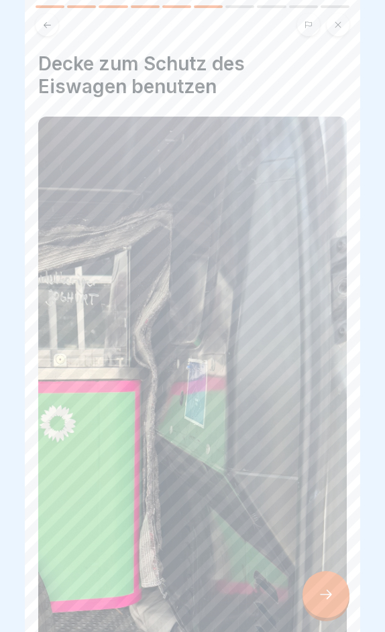
click at [329, 599] on icon at bounding box center [326, 595] width 16 height 16
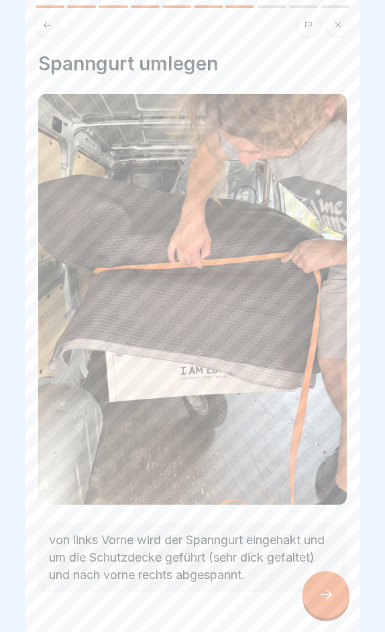
click at [329, 599] on icon at bounding box center [326, 595] width 16 height 16
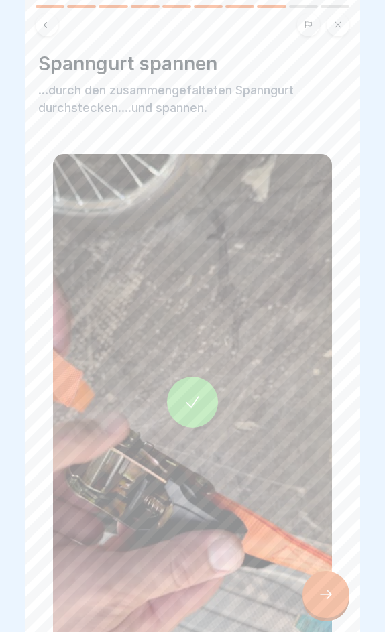
click at [329, 599] on icon at bounding box center [326, 595] width 16 height 16
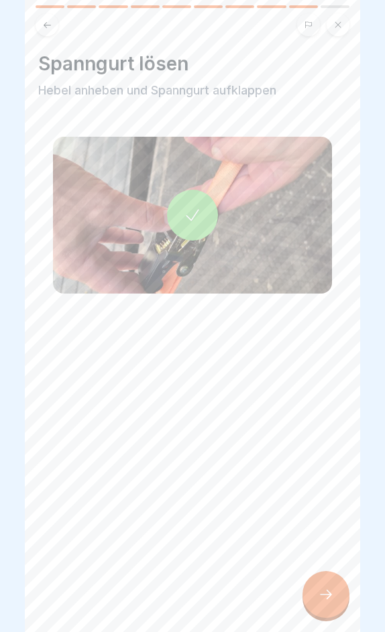
click at [329, 599] on icon at bounding box center [326, 595] width 16 height 16
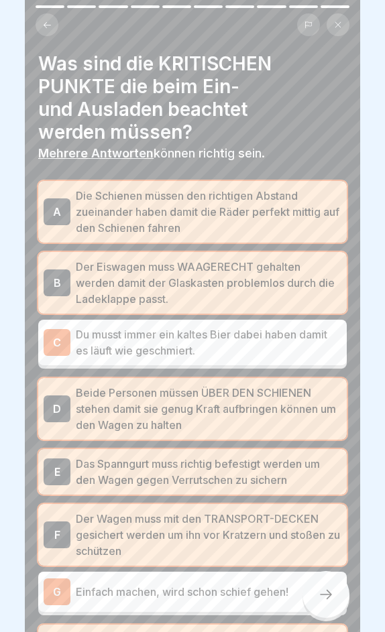
click at [329, 599] on icon at bounding box center [326, 595] width 16 height 16
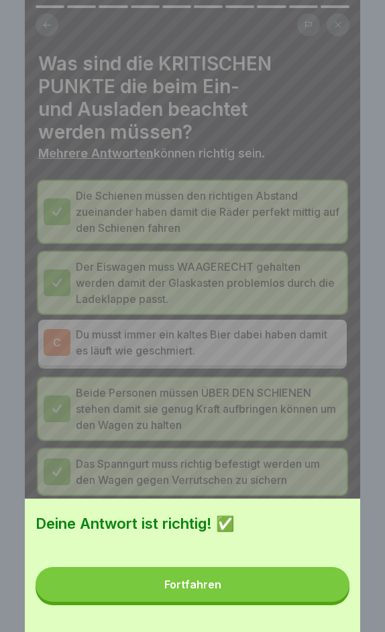
click at [298, 594] on button "Fortfahren" at bounding box center [193, 584] width 314 height 35
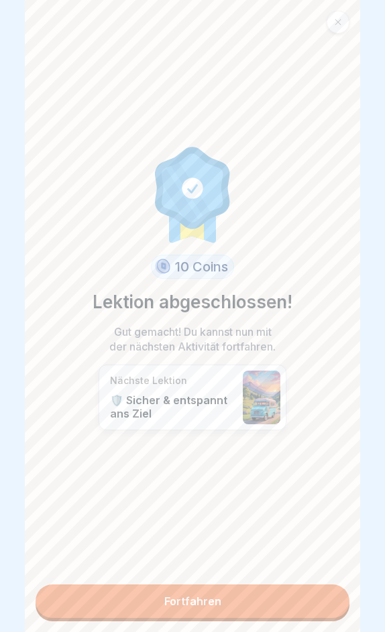
click at [245, 599] on link "Fortfahren" at bounding box center [193, 602] width 314 height 34
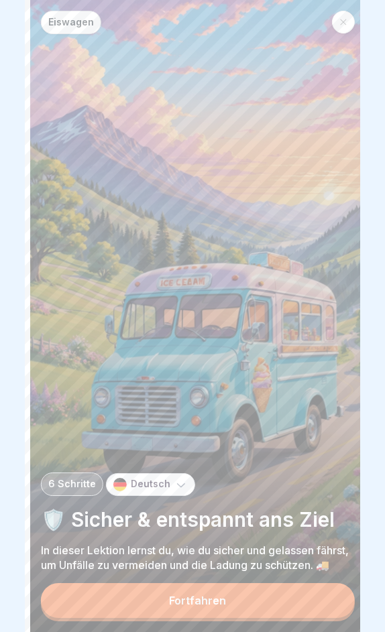
click at [44, 543] on p "In dieser Lektion lernst du, wie du sicher und gelassen fährst, um Unfälle zu v…" at bounding box center [198, 558] width 314 height 30
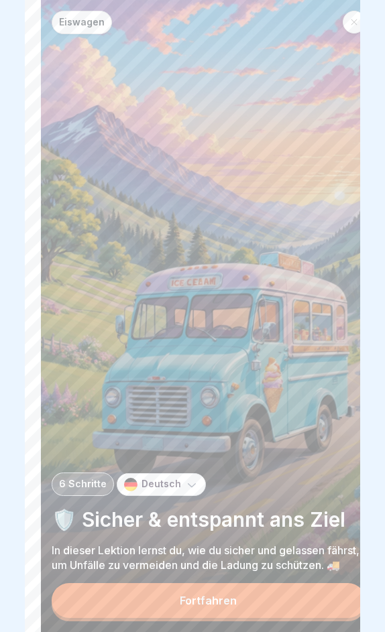
click at [70, 569] on p "In dieser Lektion lernst du, wie du sicher und gelassen fährst, um Unfälle zu v…" at bounding box center [209, 558] width 314 height 30
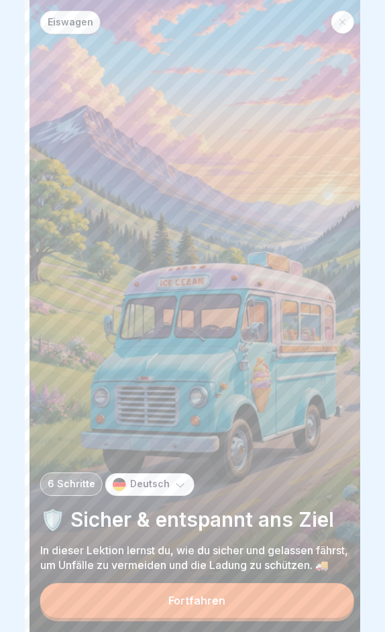
click at [91, 548] on p "In dieser Lektion lernst du, wie du sicher und gelassen fährst, um Unfälle zu v…" at bounding box center [197, 558] width 314 height 30
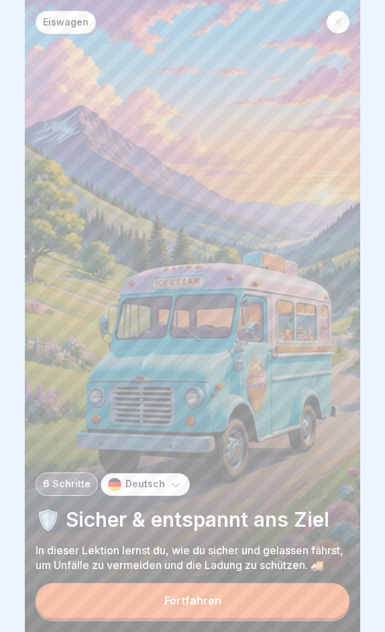
click at [165, 599] on div "Fortfahren" at bounding box center [192, 601] width 57 height 12
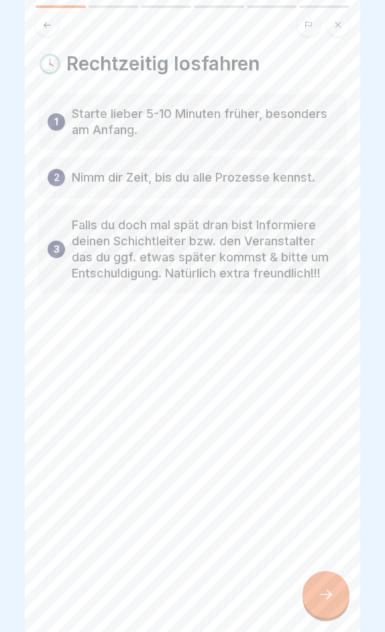
click at [325, 597] on icon at bounding box center [326, 595] width 16 height 16
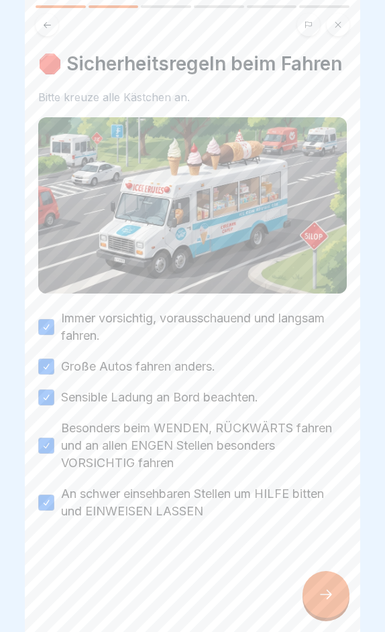
click at [325, 597] on icon at bounding box center [326, 595] width 16 height 16
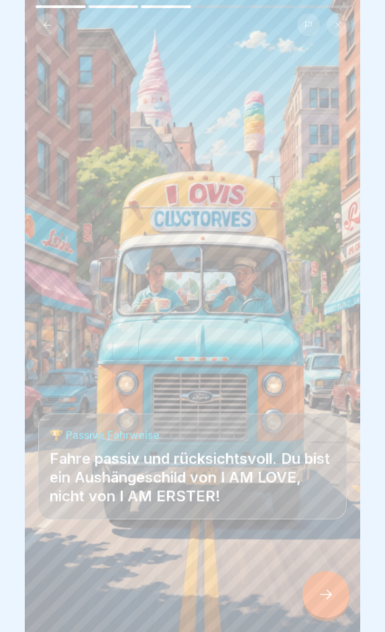
click at [325, 597] on icon at bounding box center [326, 595] width 16 height 16
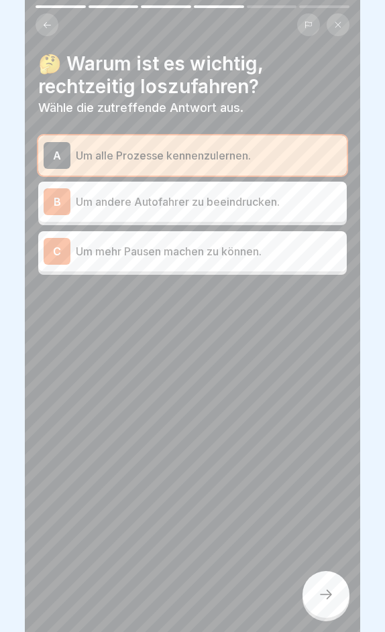
click at [325, 597] on icon at bounding box center [326, 595] width 16 height 16
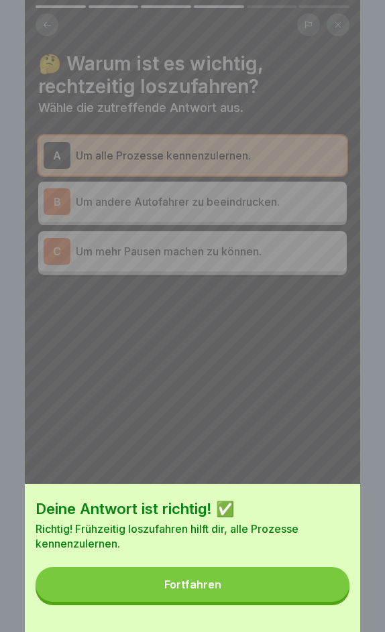
click at [278, 587] on button "Fortfahren" at bounding box center [193, 584] width 314 height 35
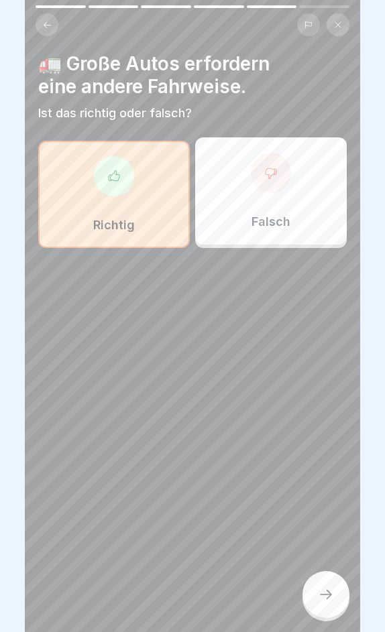
click at [322, 593] on icon at bounding box center [326, 595] width 16 height 16
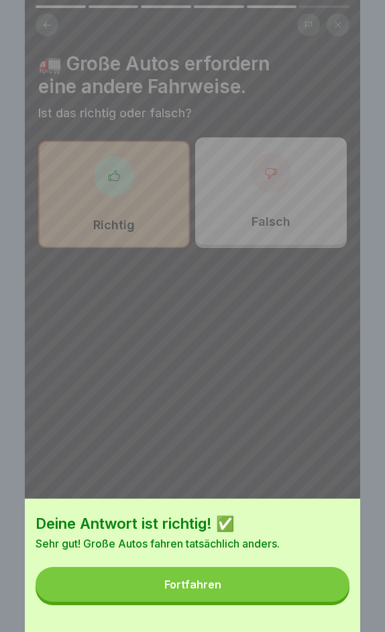
click at [257, 584] on button "Fortfahren" at bounding box center [193, 584] width 314 height 35
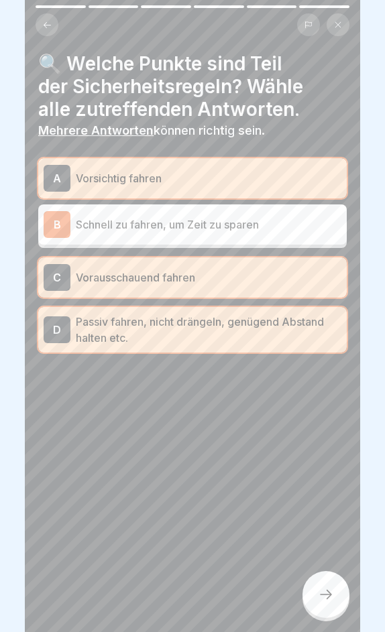
click at [329, 591] on icon at bounding box center [326, 595] width 16 height 16
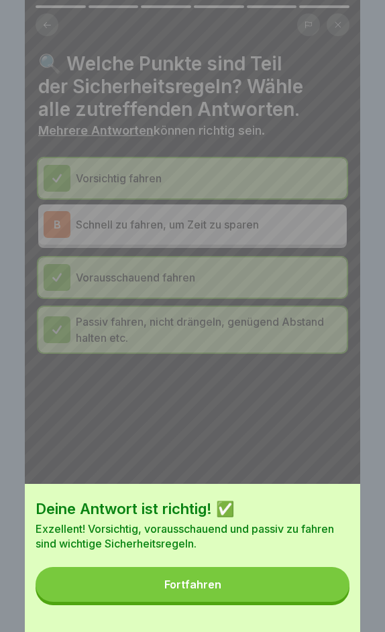
click at [246, 585] on button "Fortfahren" at bounding box center [193, 584] width 314 height 35
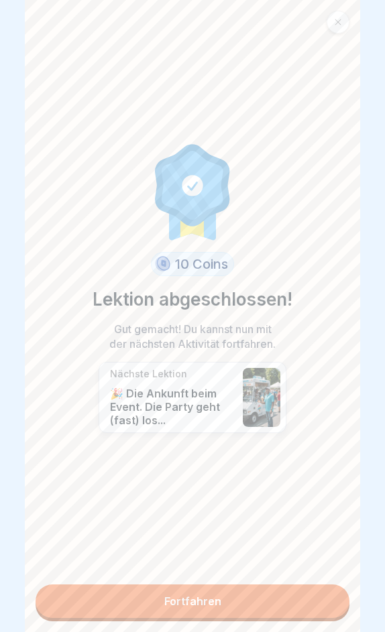
click at [260, 599] on link "Fortfahren" at bounding box center [193, 602] width 314 height 34
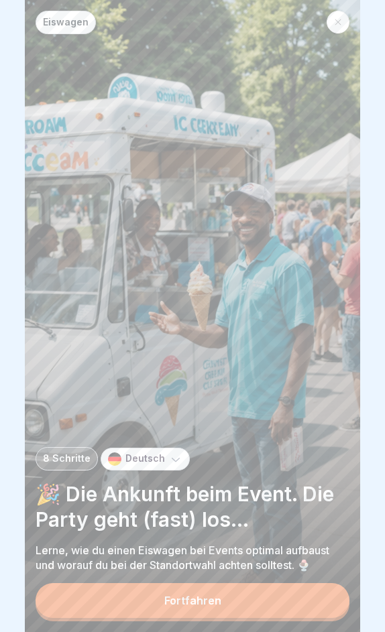
click at [202, 599] on div "Fortfahren" at bounding box center [192, 601] width 57 height 12
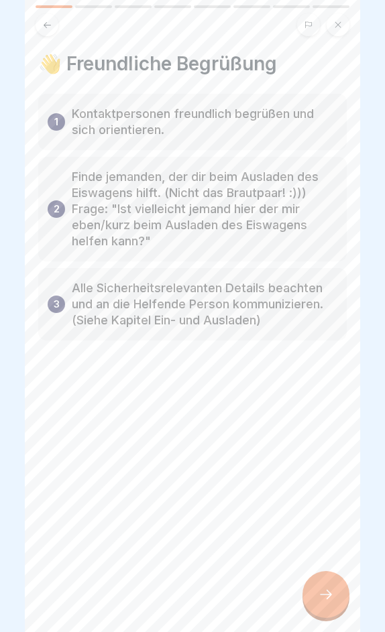
click at [316, 593] on div at bounding box center [325, 594] width 47 height 47
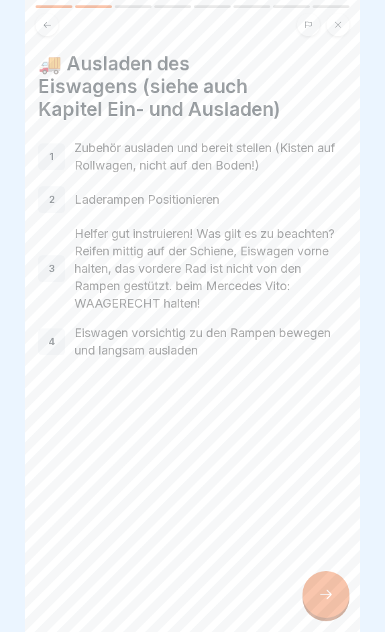
click at [327, 599] on div at bounding box center [325, 594] width 47 height 47
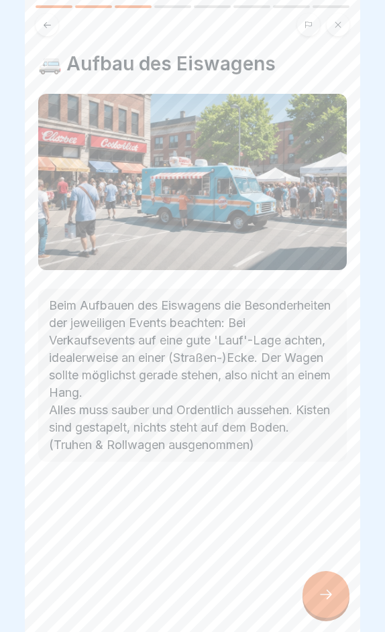
click at [324, 596] on icon at bounding box center [326, 595] width 16 height 16
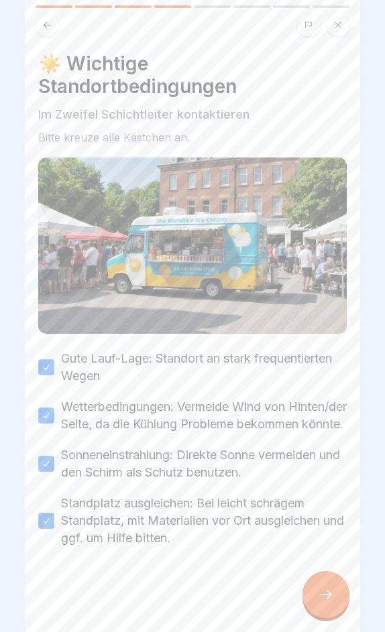
click at [324, 596] on icon at bounding box center [326, 595] width 16 height 16
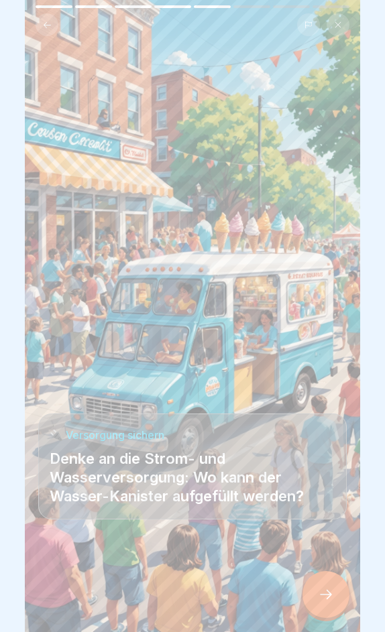
click at [326, 598] on icon at bounding box center [326, 595] width 16 height 16
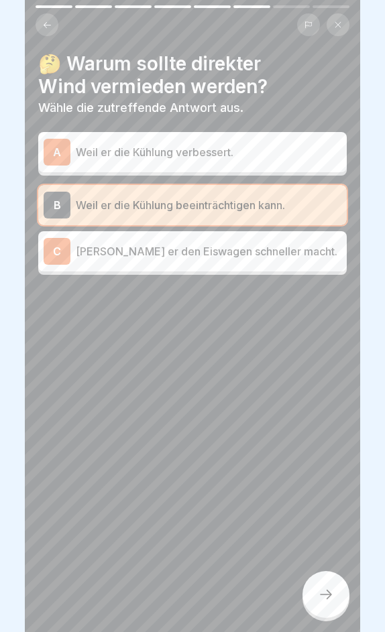
click at [326, 598] on icon at bounding box center [326, 595] width 16 height 16
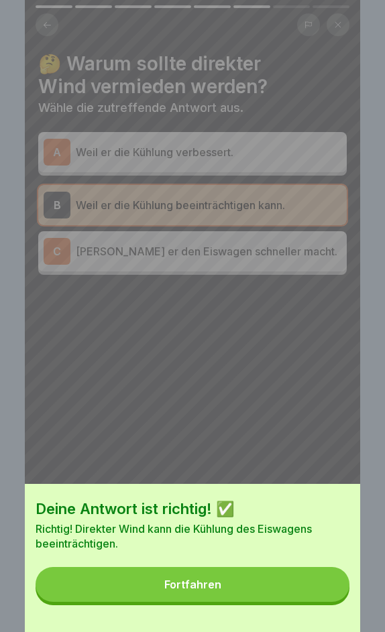
click at [291, 587] on button "Fortfahren" at bounding box center [193, 584] width 314 height 35
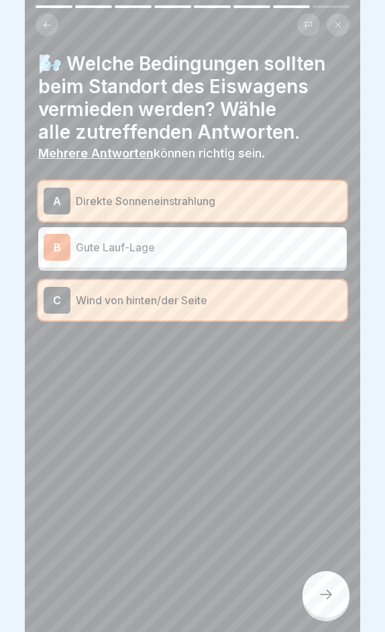
click at [329, 594] on icon at bounding box center [326, 594] width 12 height 9
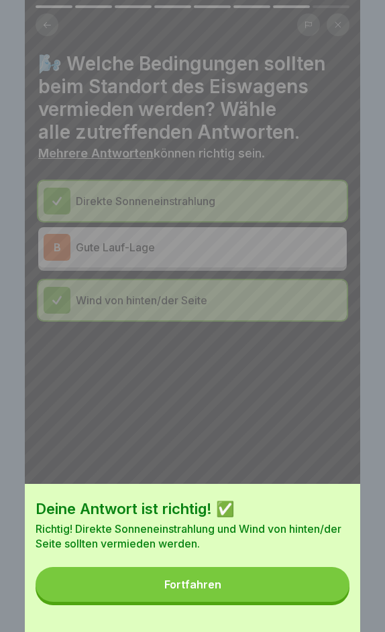
click at [261, 585] on button "Fortfahren" at bounding box center [193, 584] width 314 height 35
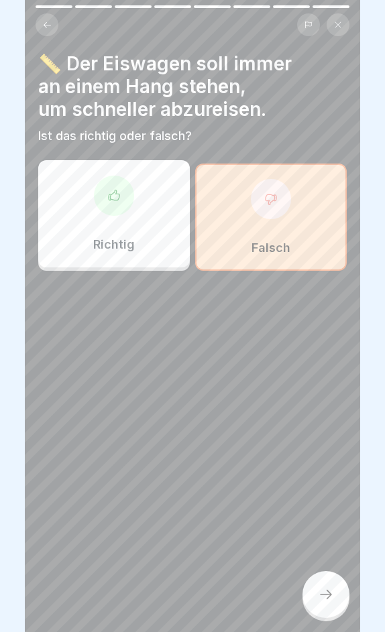
click at [329, 599] on icon at bounding box center [326, 595] width 16 height 16
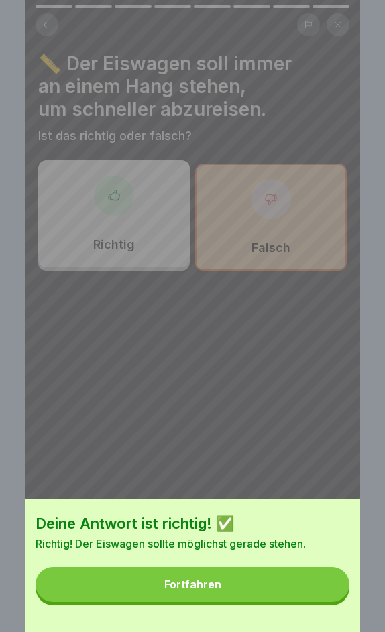
click at [283, 582] on button "Fortfahren" at bounding box center [193, 584] width 314 height 35
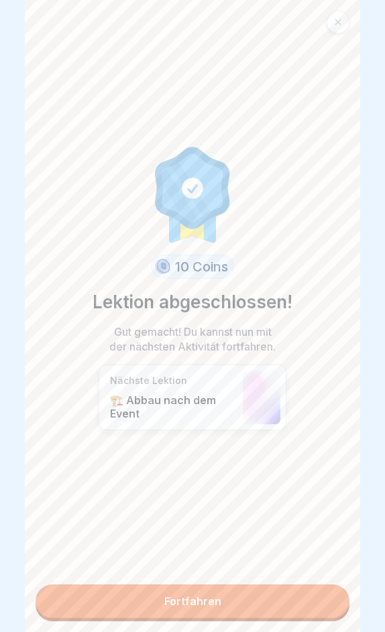
click at [298, 599] on link "Fortfahren" at bounding box center [193, 602] width 314 height 34
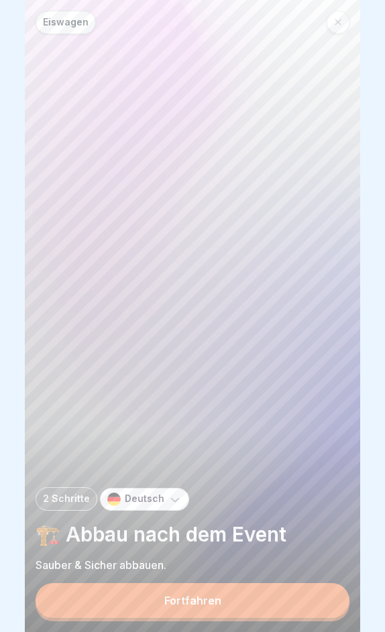
click at [177, 599] on div "Fortfahren" at bounding box center [192, 601] width 57 height 12
